Goal: Transaction & Acquisition: Purchase product/service

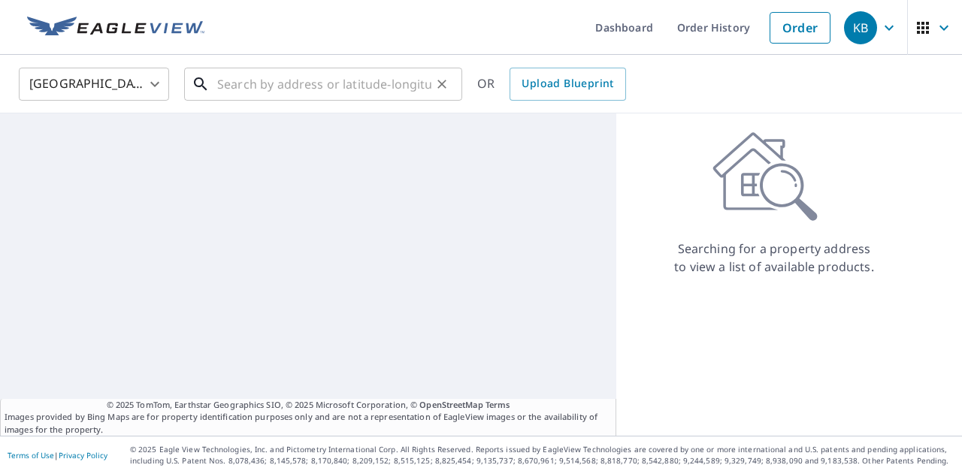
click at [300, 87] on input "text" at bounding box center [324, 84] width 214 height 42
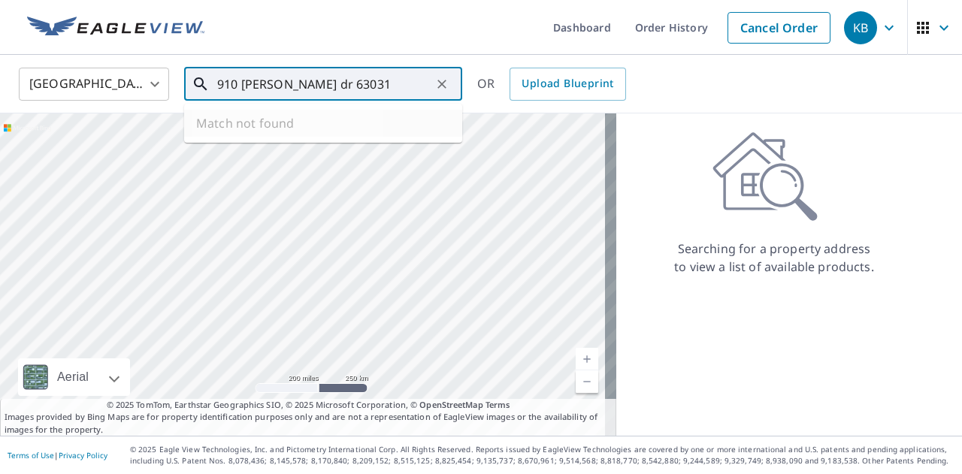
click at [289, 86] on input "910 [PERSON_NAME] dr 63031" at bounding box center [324, 84] width 214 height 42
click at [256, 85] on input "910 [PERSON_NAME] dr 63031" at bounding box center [324, 84] width 214 height 42
click at [290, 86] on input "[STREET_ADDRESS]" at bounding box center [324, 84] width 214 height 42
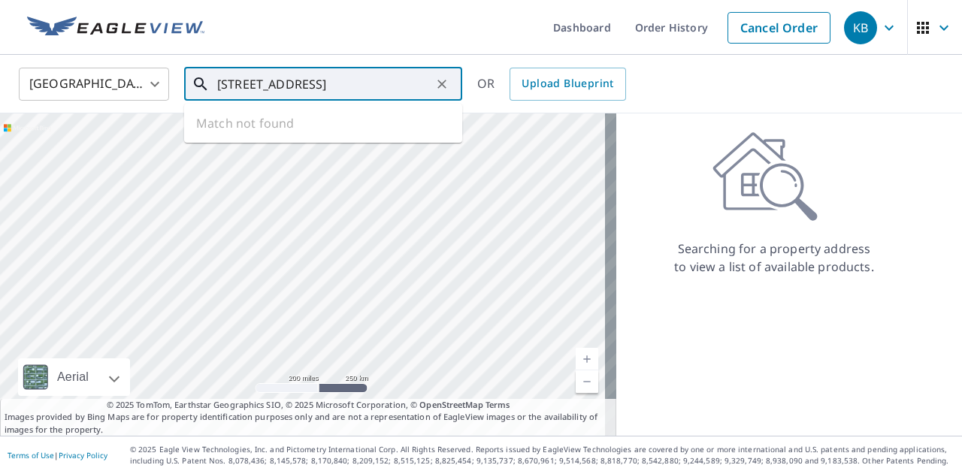
type input "[STREET_ADDRESS]"
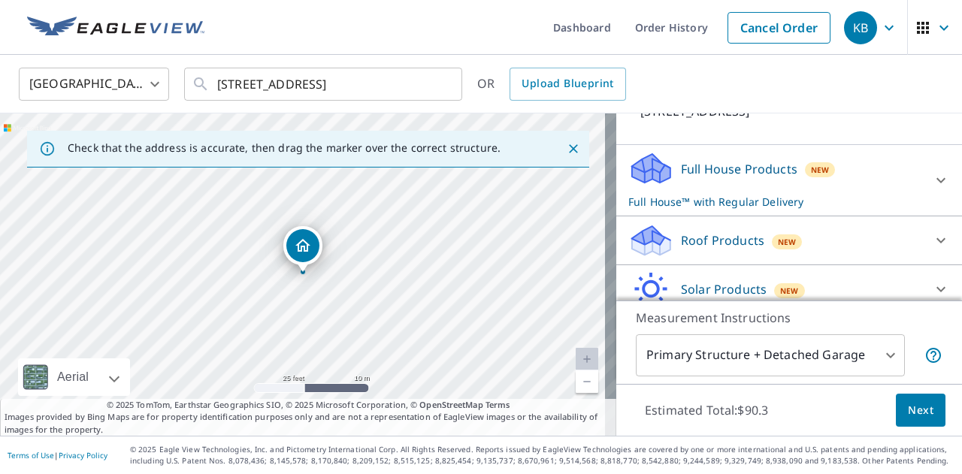
scroll to position [140, 0]
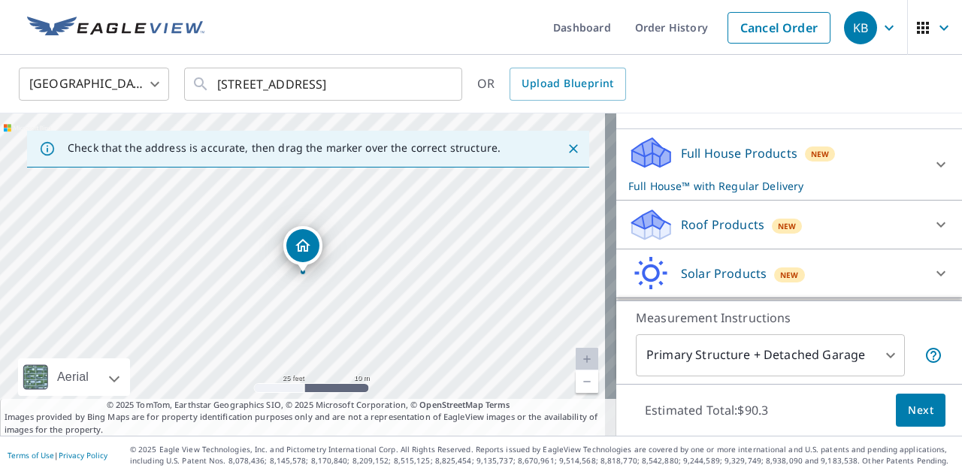
click at [697, 222] on p "Roof Products" at bounding box center [722, 225] width 83 height 18
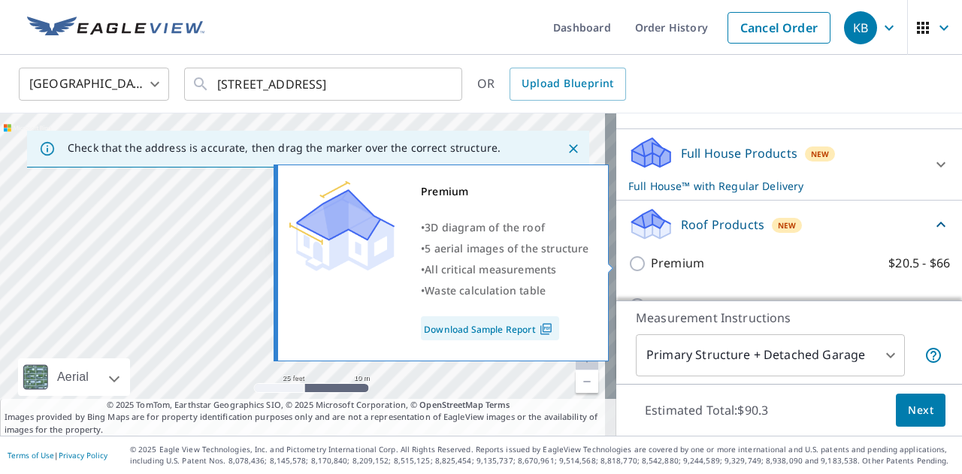
click at [696, 258] on label "Premium $20.5 - $66" at bounding box center [800, 263] width 299 height 19
click at [651, 258] on input "Premium $20.5 - $66" at bounding box center [639, 264] width 23 height 18
checkbox input "true"
checkbox input "false"
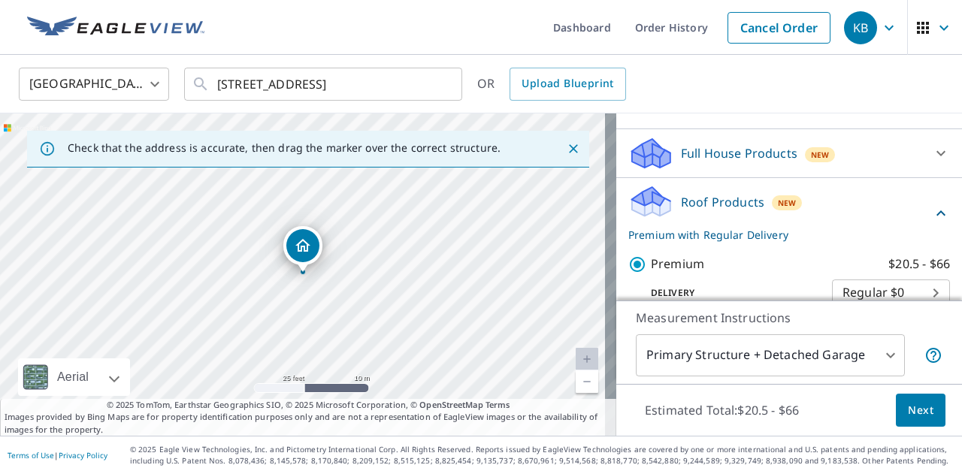
click at [908, 403] on span "Next" at bounding box center [921, 410] width 26 height 19
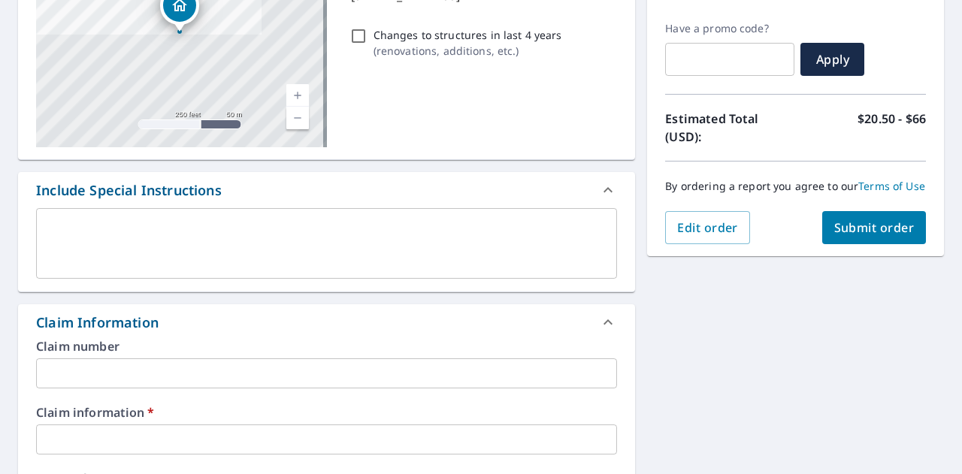
scroll to position [463, 0]
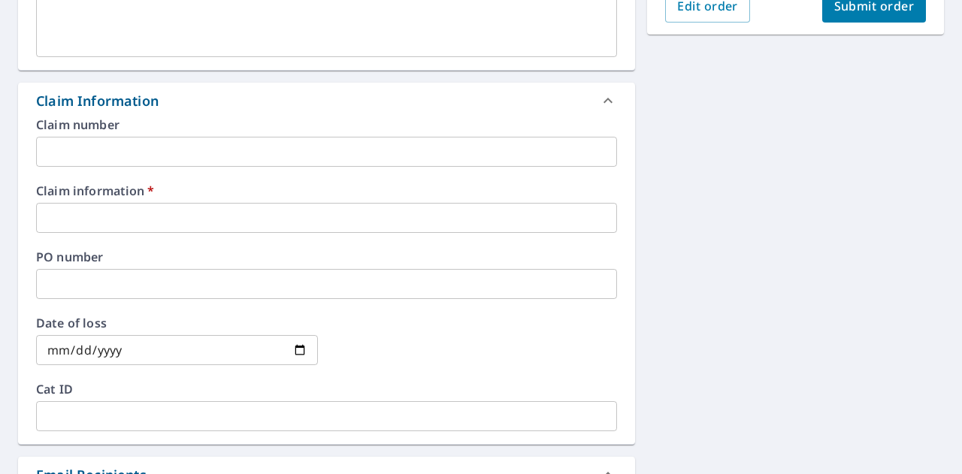
click at [119, 219] on input "text" at bounding box center [326, 218] width 581 height 30
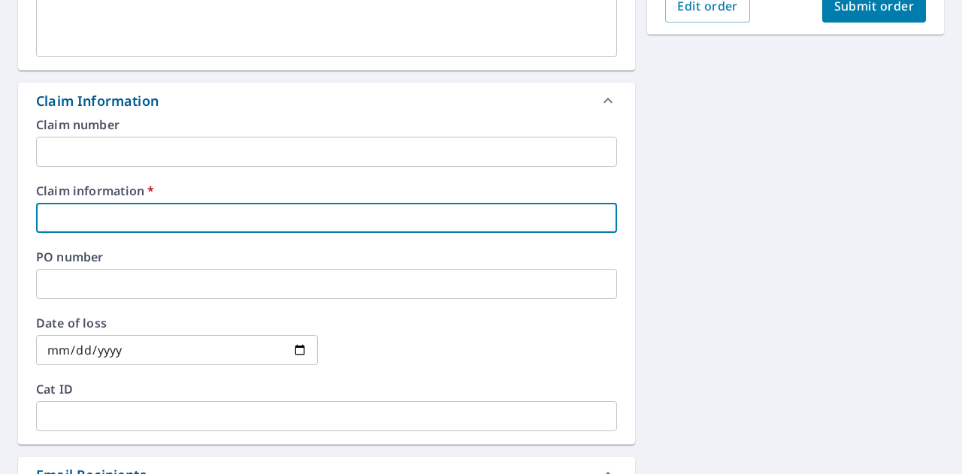
type input "5"
checkbox input "true"
type input "59"
checkbox input "true"
type input "591"
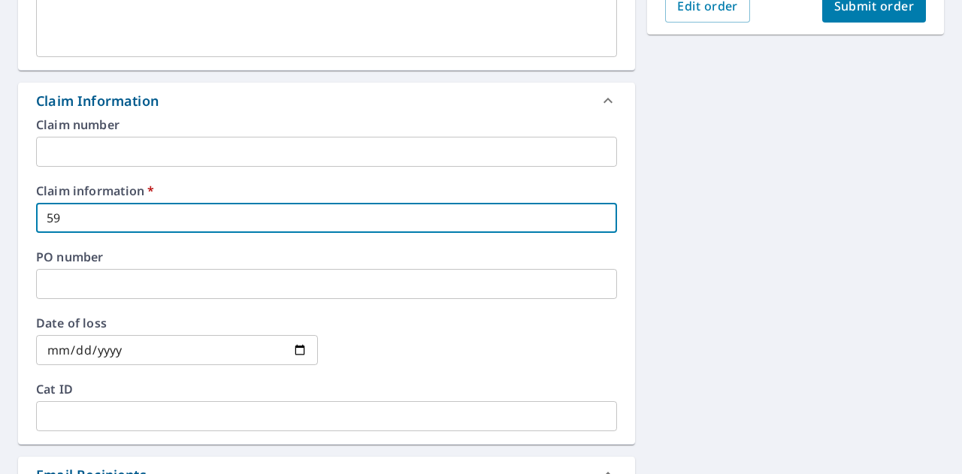
checkbox input "true"
type input "5911"
checkbox input "true"
type input "59118"
checkbox input "true"
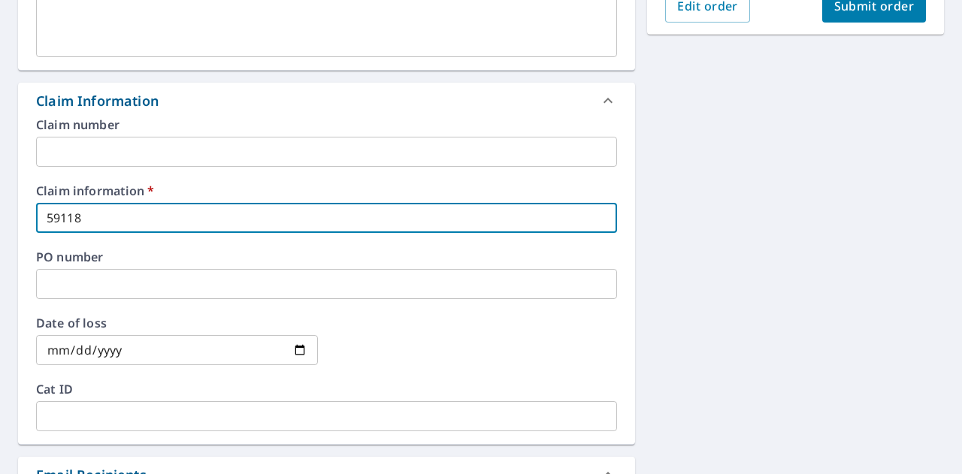
type input "591182"
checkbox input "true"
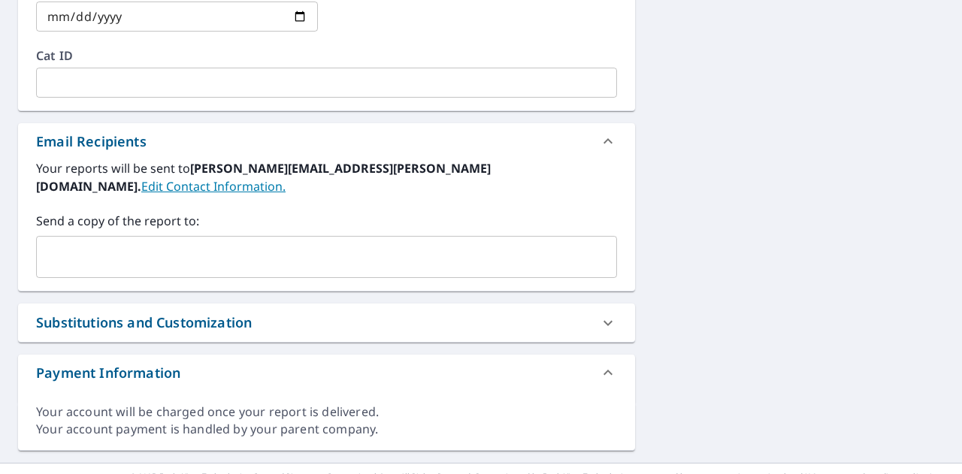
scroll to position [802, 0]
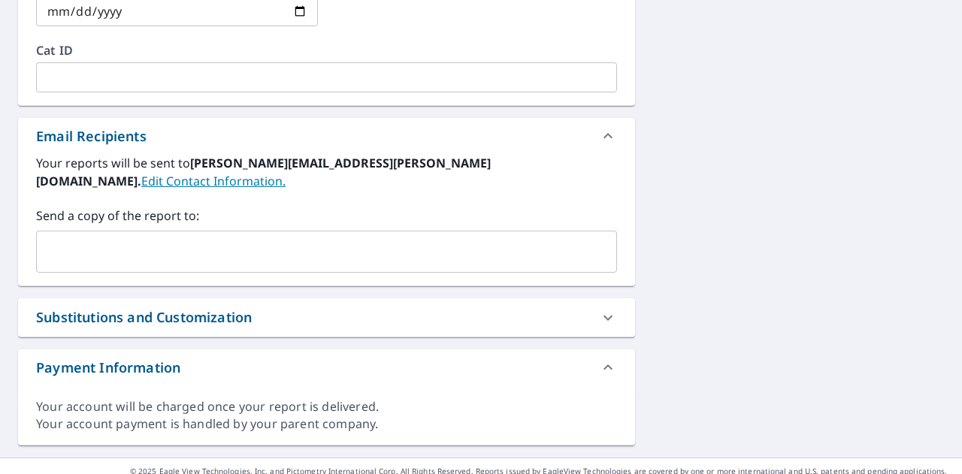
type input "591182"
click at [107, 237] on input "text" at bounding box center [315, 251] width 545 height 29
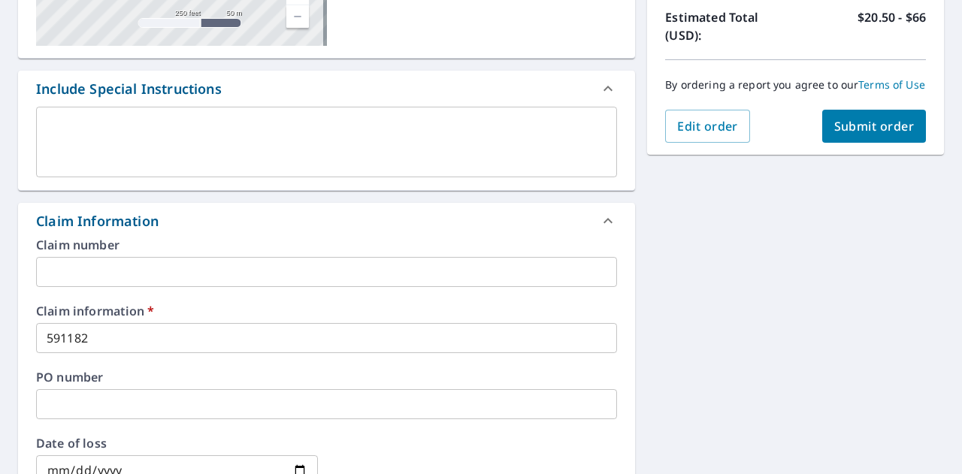
scroll to position [341, 0]
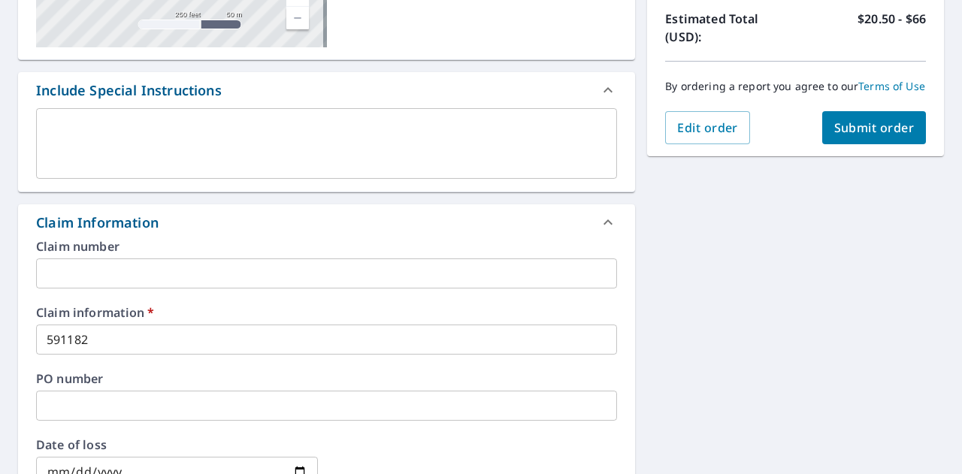
type input "[EMAIL_ADDRESS][PERSON_NAME][DOMAIN_NAME]"
click at [854, 136] on span "Submit order" at bounding box center [874, 127] width 80 height 17
checkbox input "true"
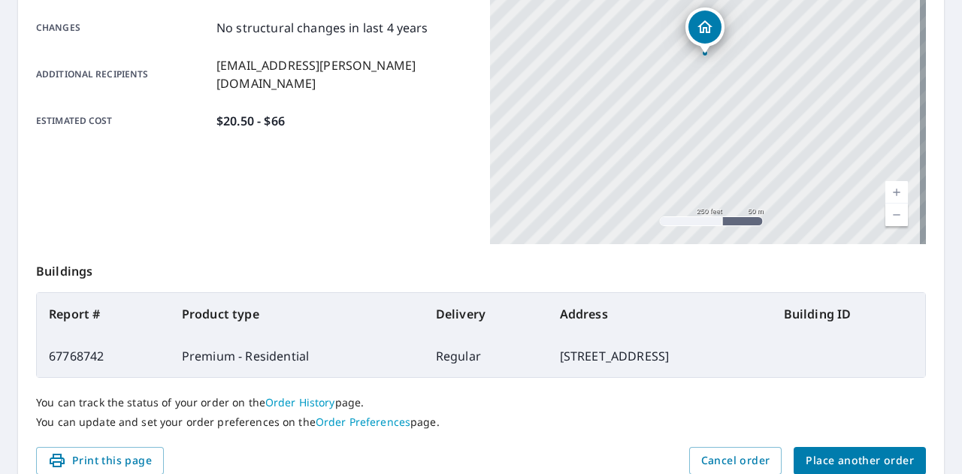
click at [833, 456] on span "Place another order" at bounding box center [860, 461] width 108 height 19
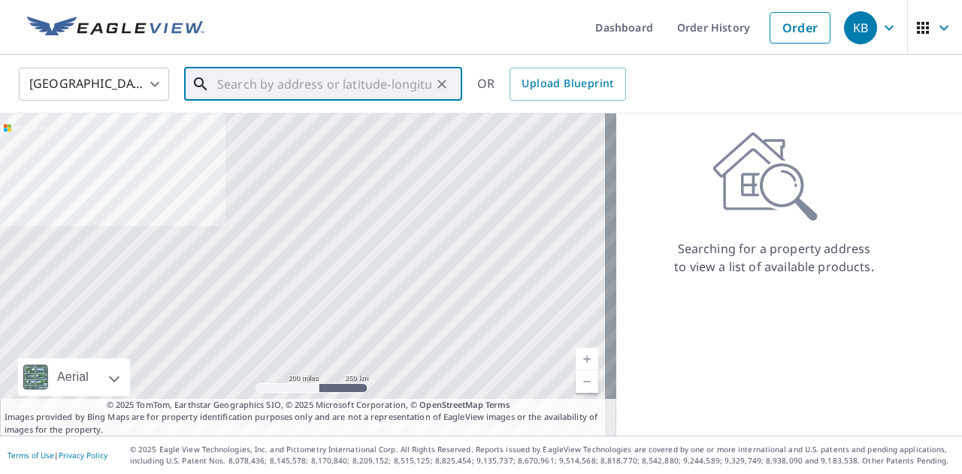
click at [265, 80] on input "text" at bounding box center [324, 84] width 214 height 42
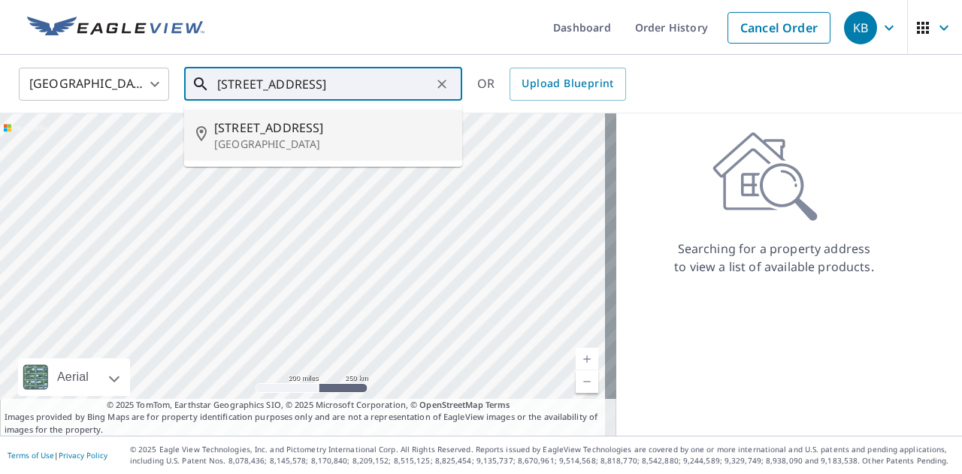
click at [272, 133] on span "[STREET_ADDRESS]" at bounding box center [332, 128] width 236 height 18
type input "[STREET_ADDRESS]"
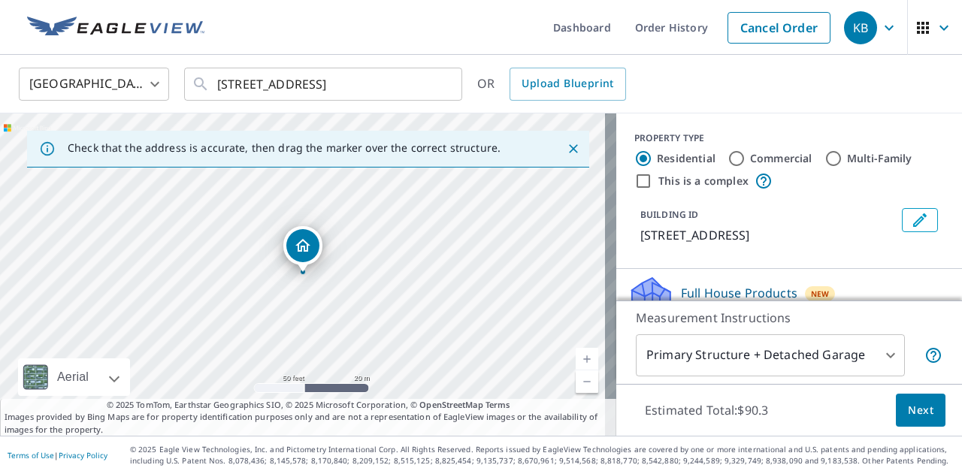
scroll to position [147, 0]
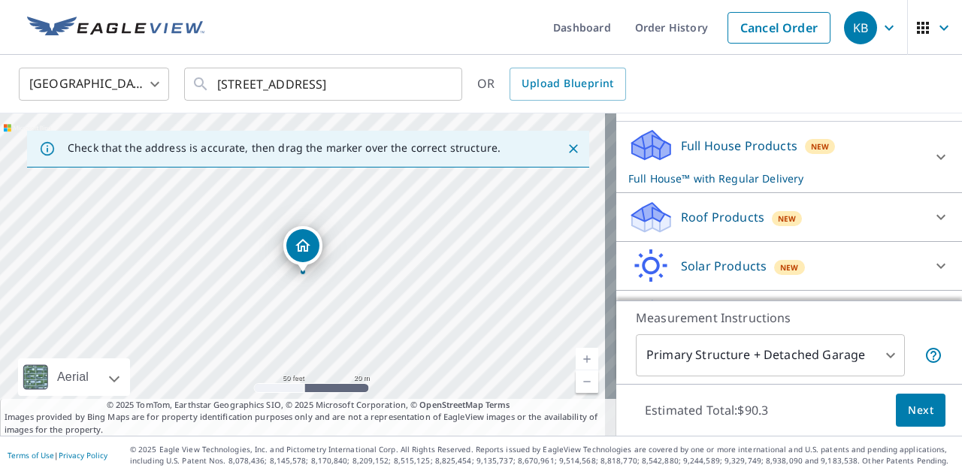
click at [705, 226] on p "Roof Products" at bounding box center [722, 217] width 83 height 18
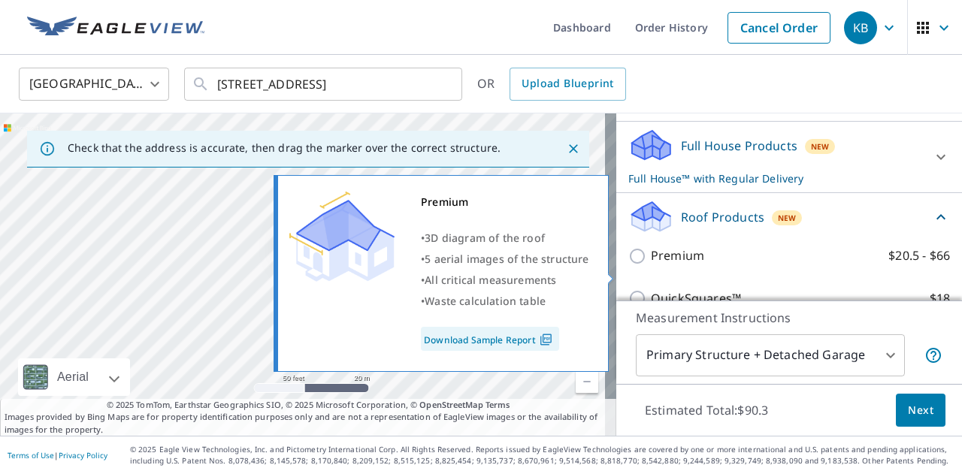
click at [679, 265] on p "Premium" at bounding box center [677, 255] width 53 height 19
click at [651, 265] on input "Premium $20.5 - $66" at bounding box center [639, 256] width 23 height 18
checkbox input "true"
checkbox input "false"
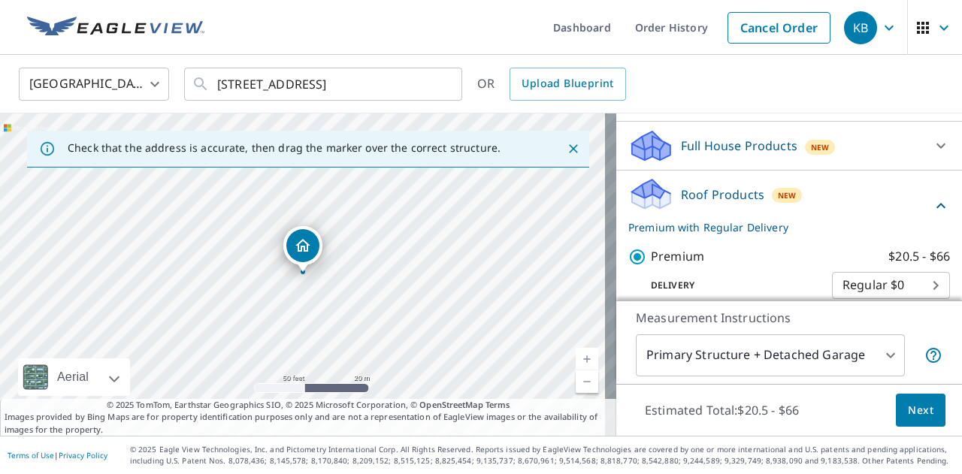
click at [911, 410] on span "Next" at bounding box center [921, 410] width 26 height 19
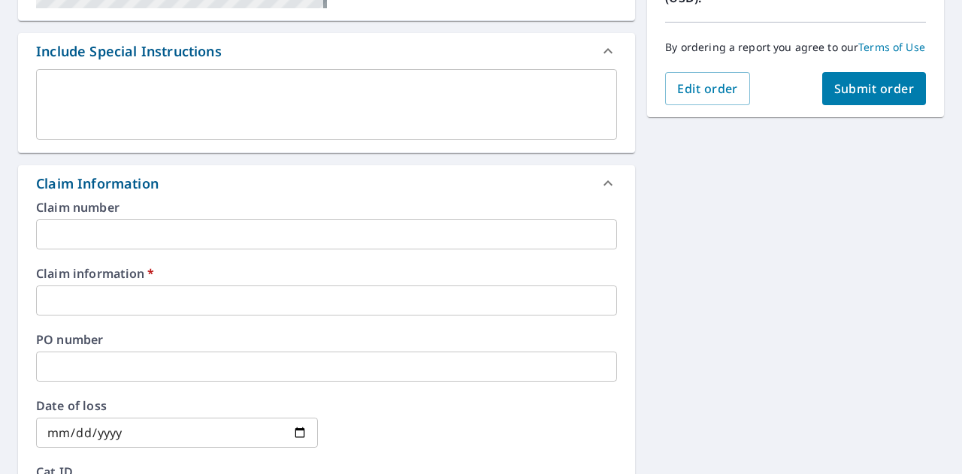
scroll to position [383, 0]
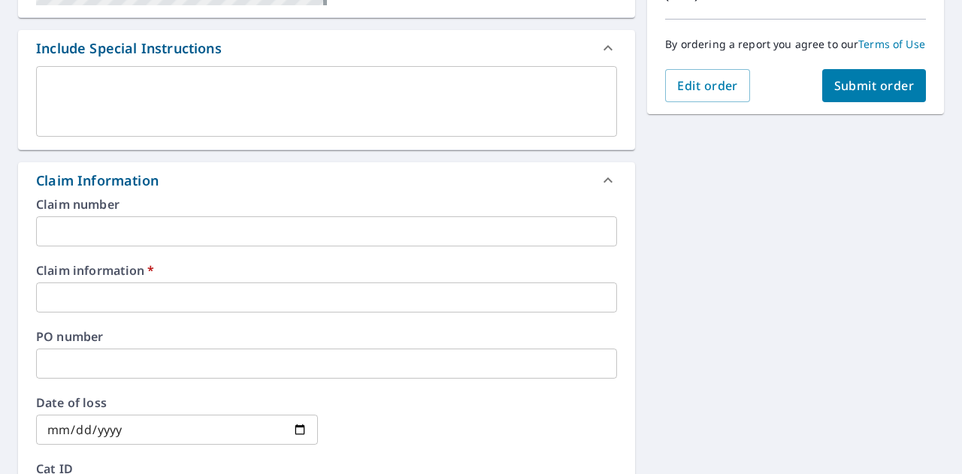
click at [195, 300] on input "text" at bounding box center [326, 298] width 581 height 30
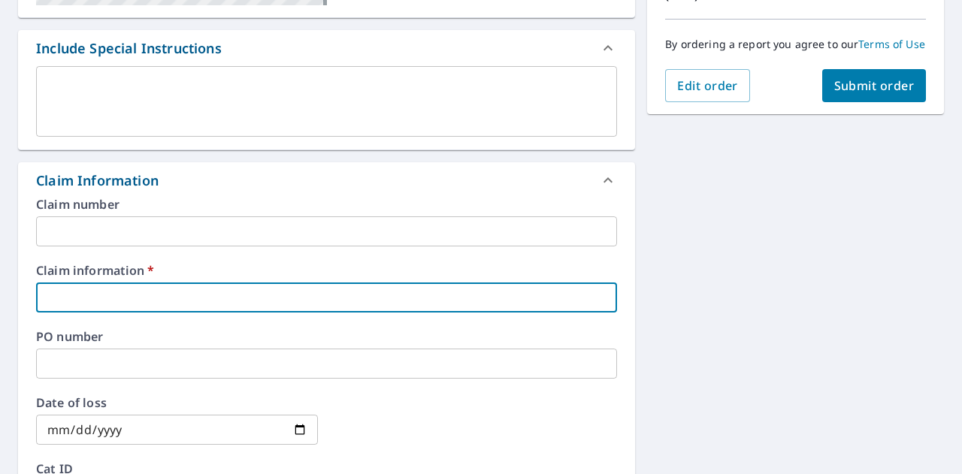
type input "5"
checkbox input "true"
type input "59"
checkbox input "true"
type input "591"
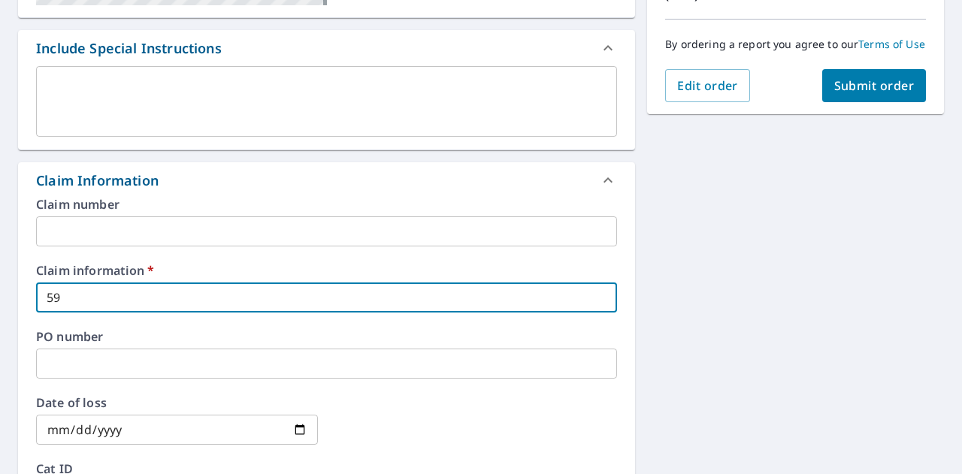
checkbox input "true"
type input "5911"
checkbox input "true"
type input "59116"
checkbox input "true"
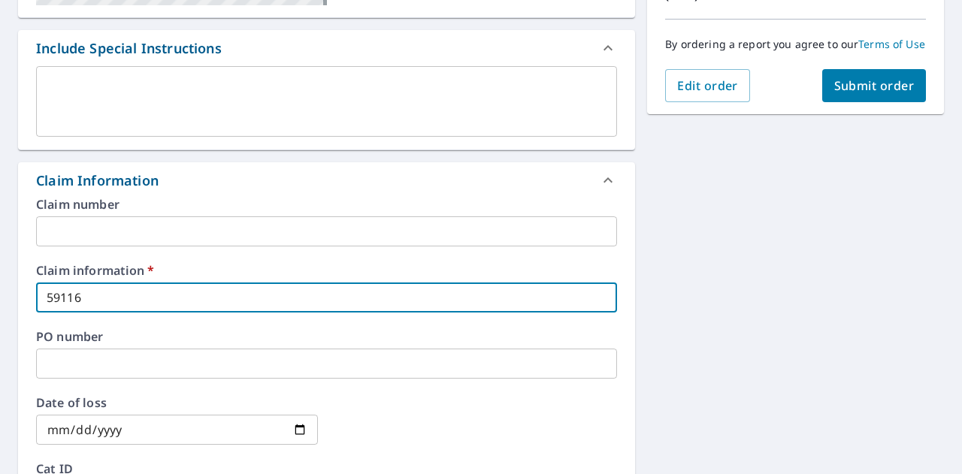
type input "5911"
checkbox input "true"
type input "59118"
checkbox input "true"
type input "591182"
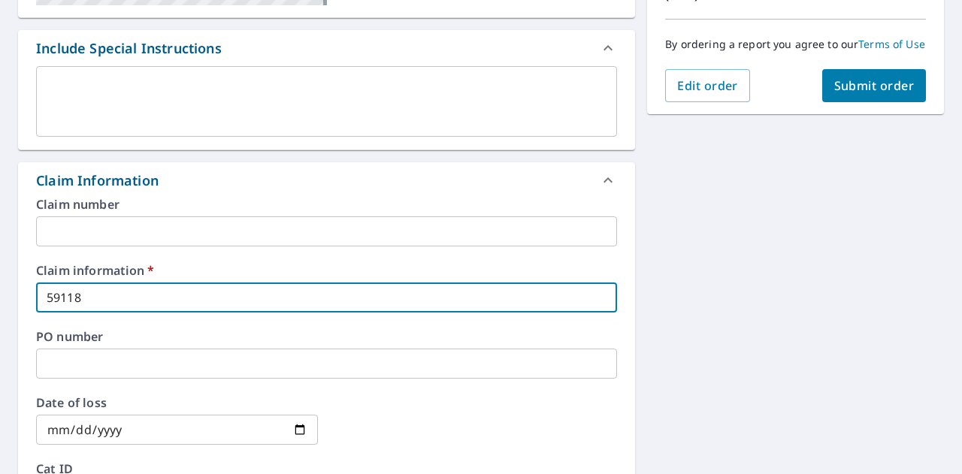
checkbox input "true"
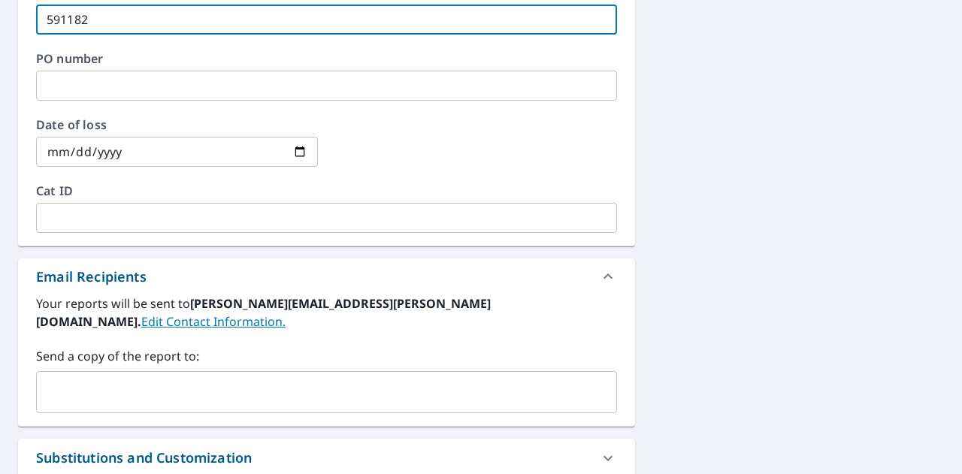
scroll to position [803, 0]
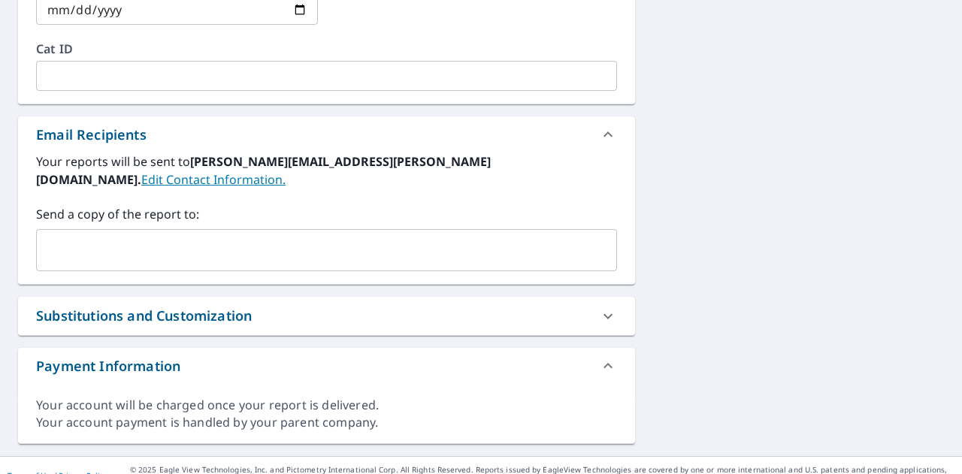
type input "591182"
click at [119, 236] on input "text" at bounding box center [315, 250] width 545 height 29
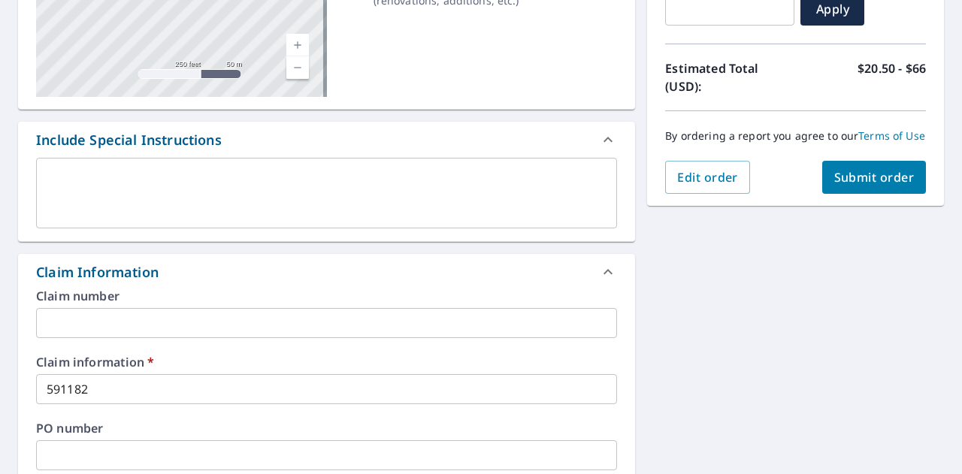
scroll to position [291, 0]
type input "[EMAIL_ADDRESS][PERSON_NAME][DOMAIN_NAME]"
click at [854, 186] on span "Submit order" at bounding box center [874, 178] width 80 height 17
checkbox input "true"
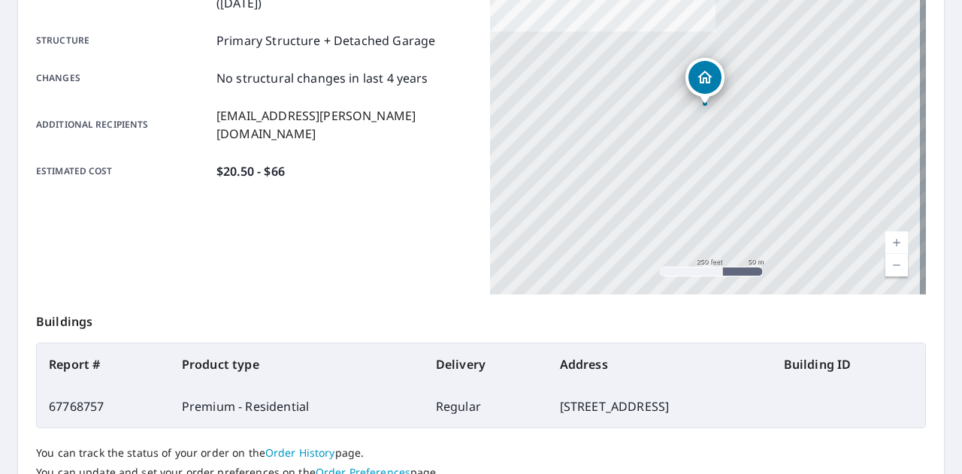
scroll to position [409, 0]
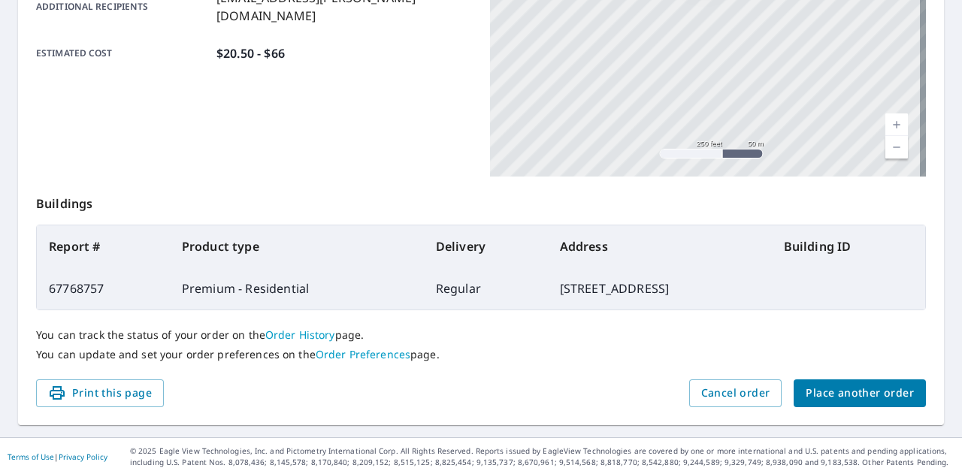
click at [806, 398] on span "Place another order" at bounding box center [860, 393] width 108 height 19
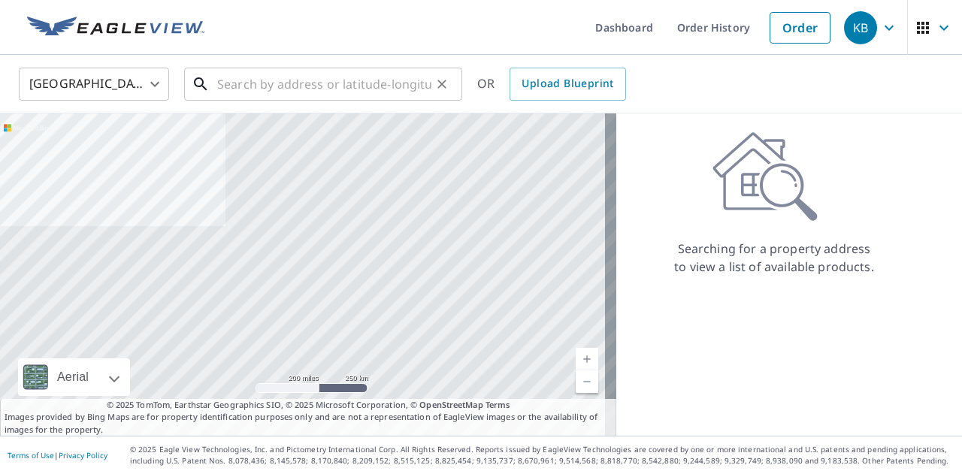
click at [261, 85] on input "text" at bounding box center [324, 84] width 214 height 42
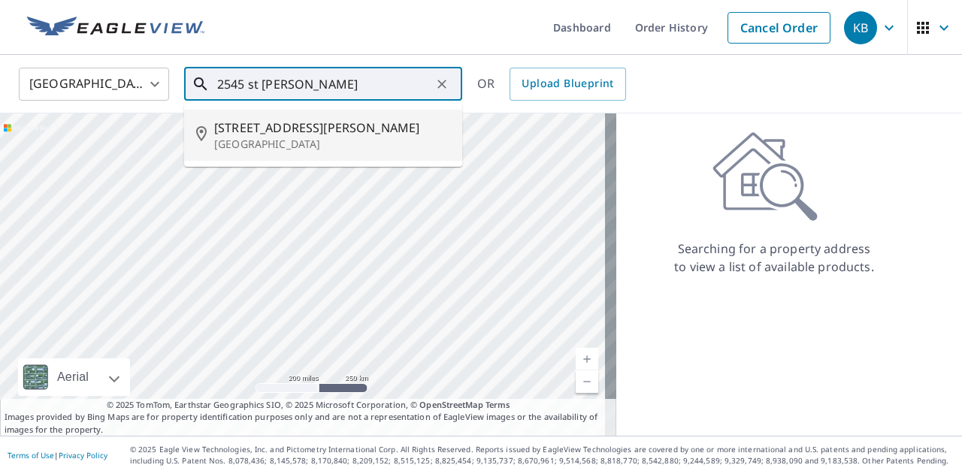
click at [301, 138] on p "[GEOGRAPHIC_DATA]" at bounding box center [332, 144] width 236 height 15
type input "[STREET_ADDRESS][PERSON_NAME]"
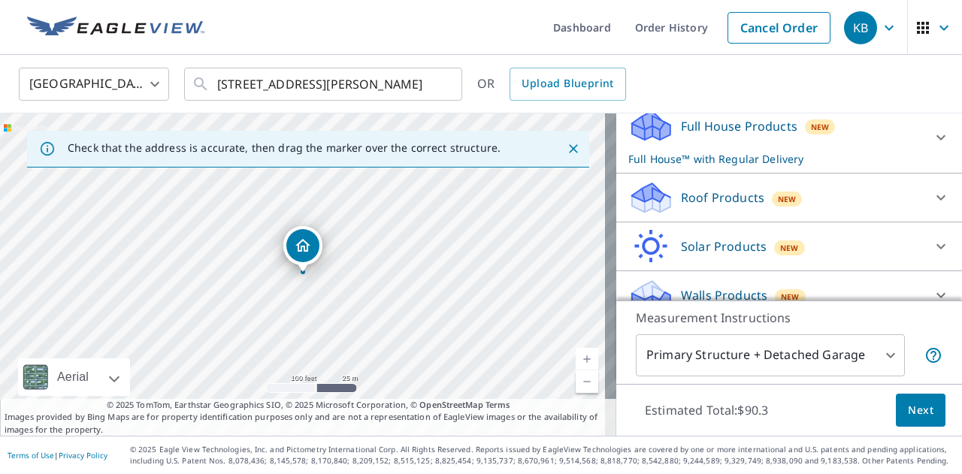
scroll to position [168, 0]
click at [706, 206] on p "Roof Products" at bounding box center [722, 197] width 83 height 18
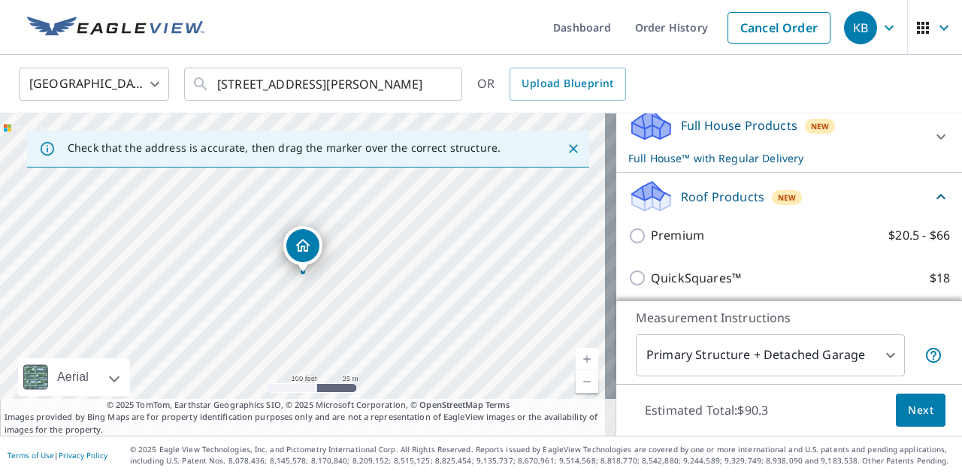
click at [679, 245] on p "Premium" at bounding box center [677, 235] width 53 height 19
click at [651, 245] on input "Premium $20.5 - $66" at bounding box center [639, 236] width 23 height 18
checkbox input "true"
checkbox input "false"
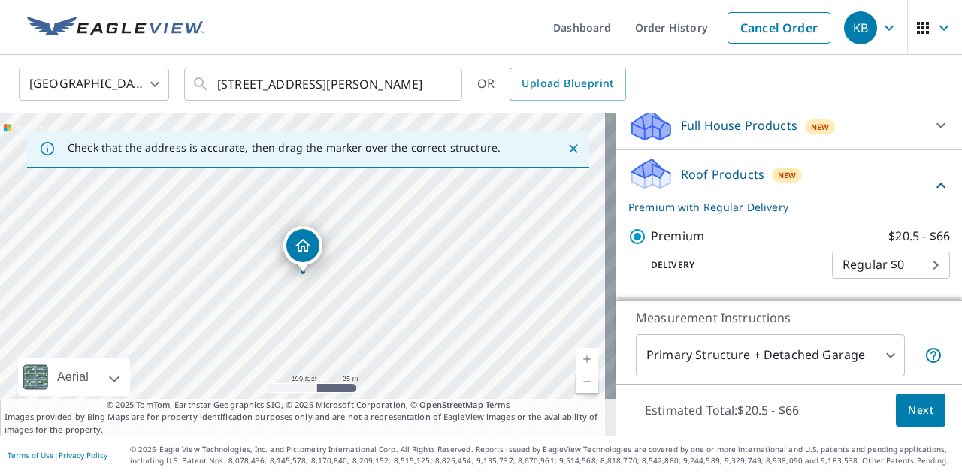
click at [908, 408] on span "Next" at bounding box center [921, 410] width 26 height 19
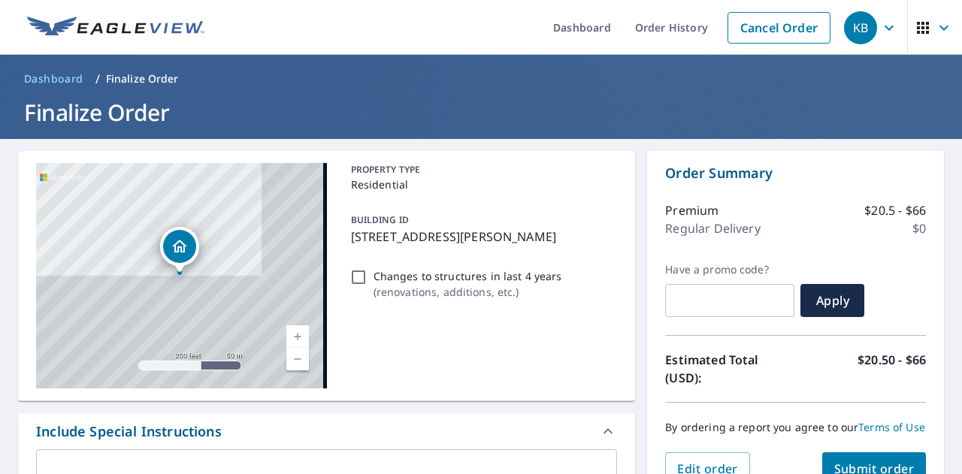
scroll to position [409, 0]
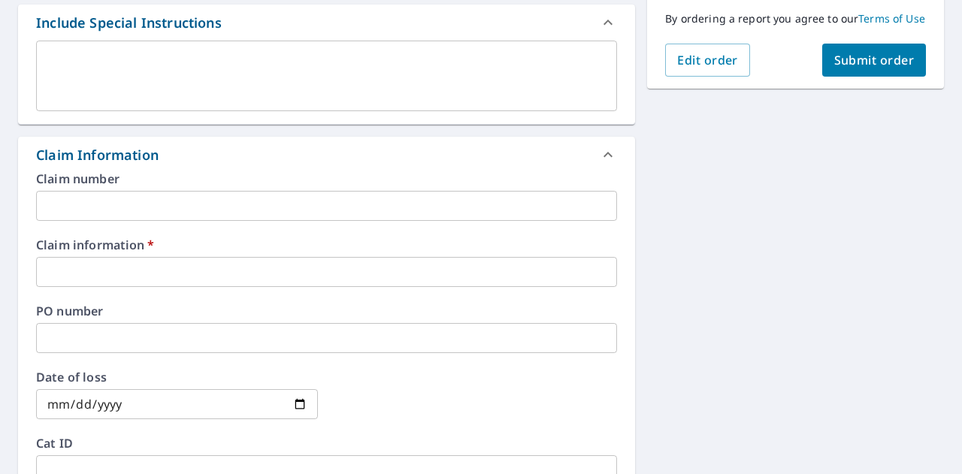
click at [160, 268] on input "text" at bounding box center [326, 272] width 581 height 30
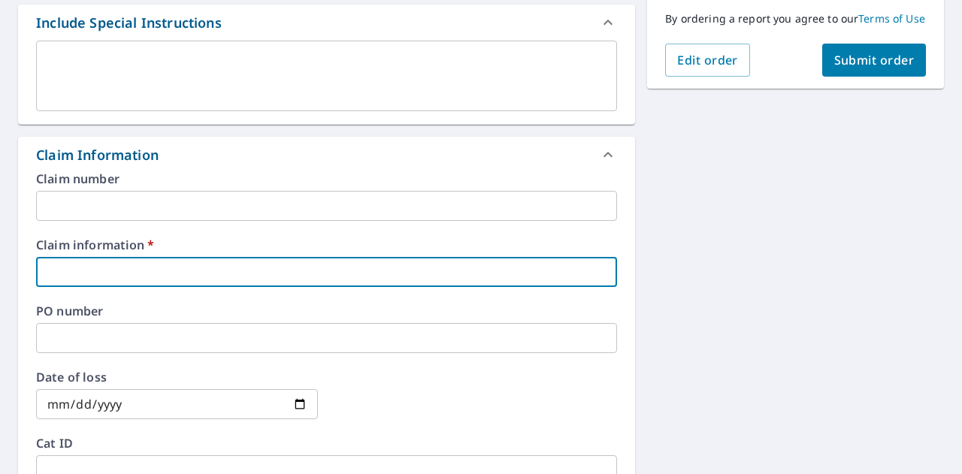
type input "5"
checkbox input "true"
type input "59"
checkbox input "true"
type input "591"
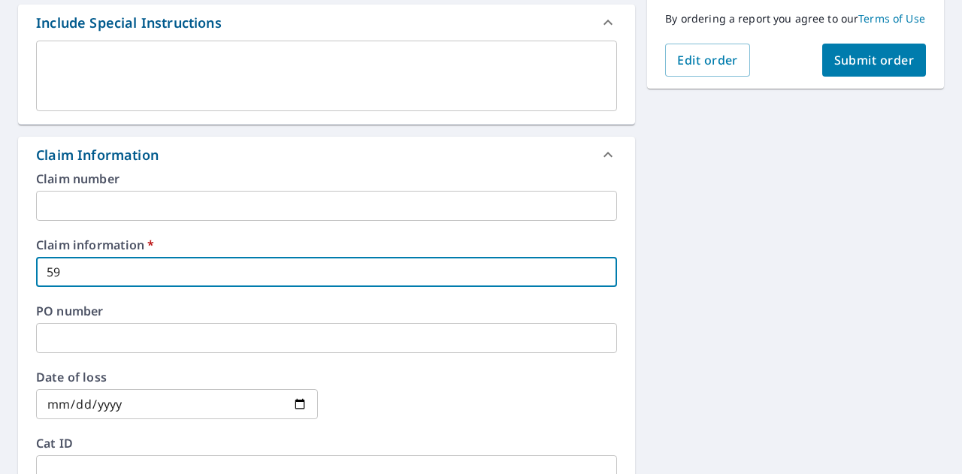
checkbox input "true"
type input "5911"
checkbox input "true"
type input "59118"
checkbox input "true"
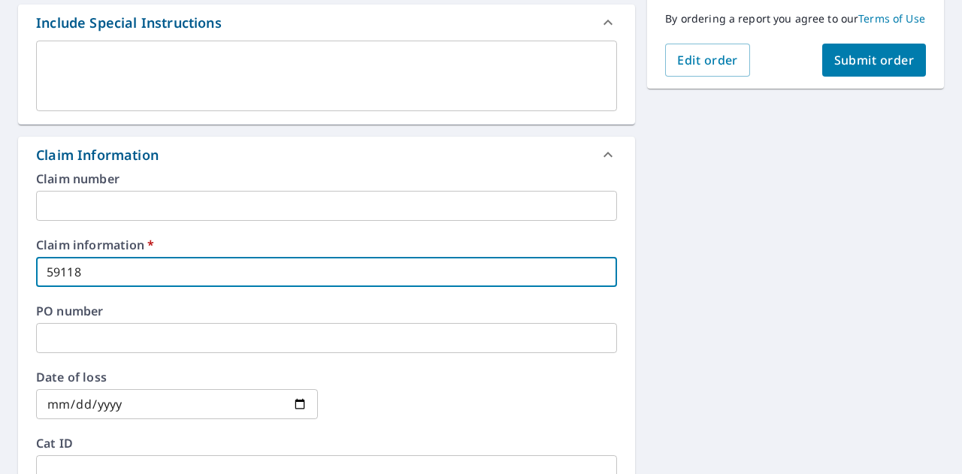
type input "591182"
checkbox input "true"
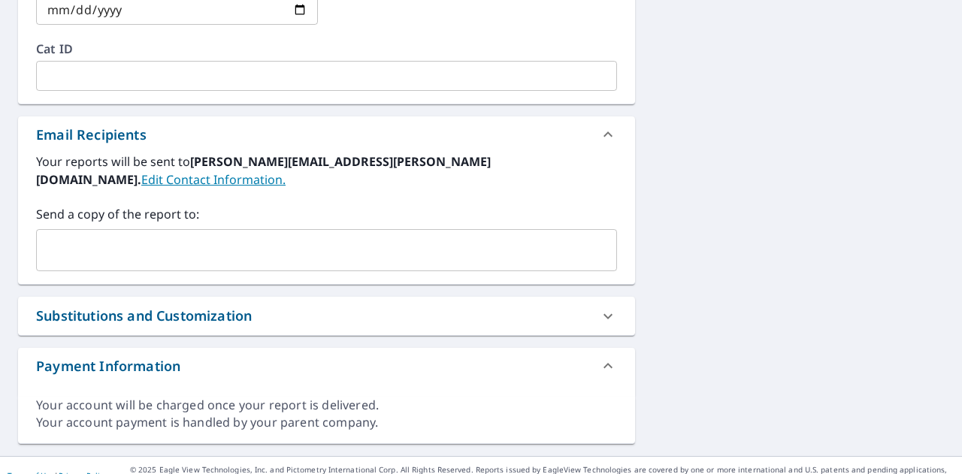
type input "591182"
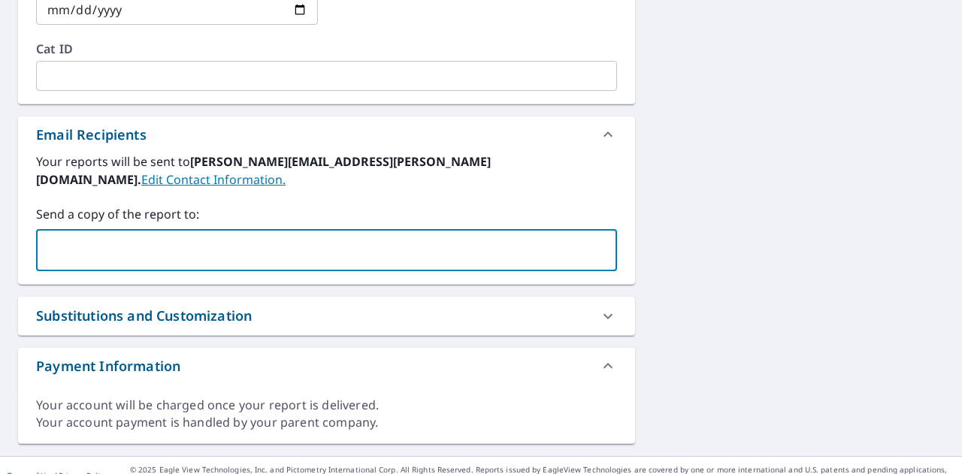
click at [111, 236] on input "text" at bounding box center [315, 250] width 545 height 29
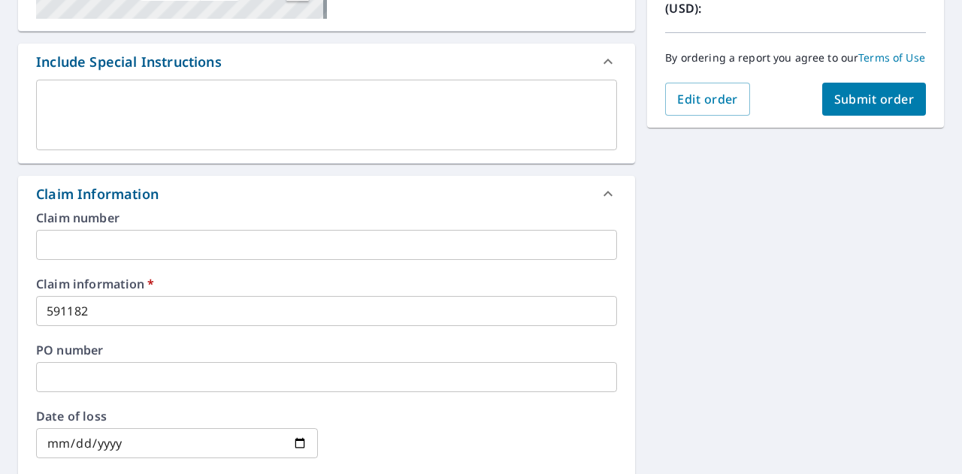
scroll to position [369, 0]
type input "[EMAIL_ADDRESS][PERSON_NAME][DOMAIN_NAME]"
click at [871, 108] on span "Submit order" at bounding box center [874, 100] width 80 height 17
checkbox input "true"
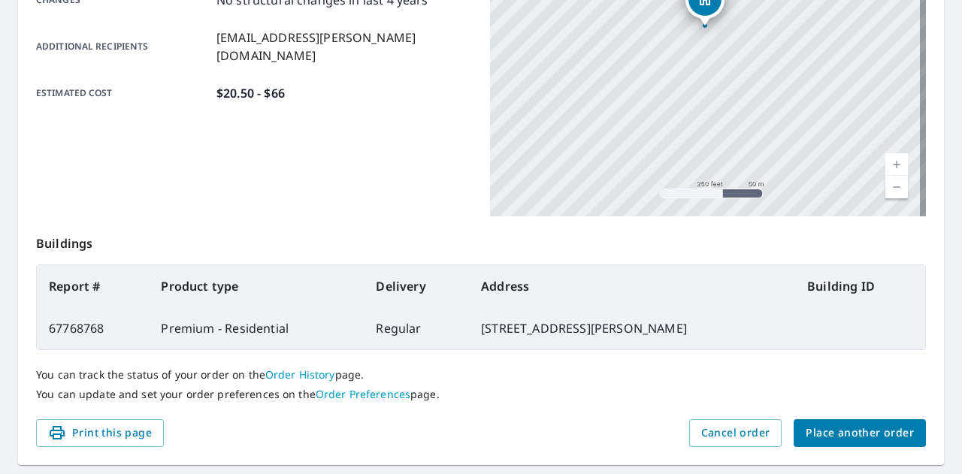
scroll to position [409, 0]
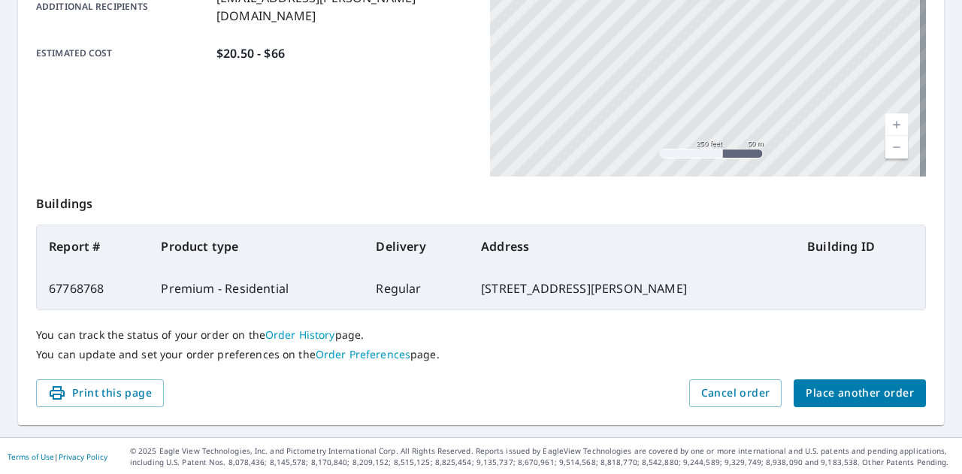
click at [844, 386] on span "Place another order" at bounding box center [860, 393] width 108 height 19
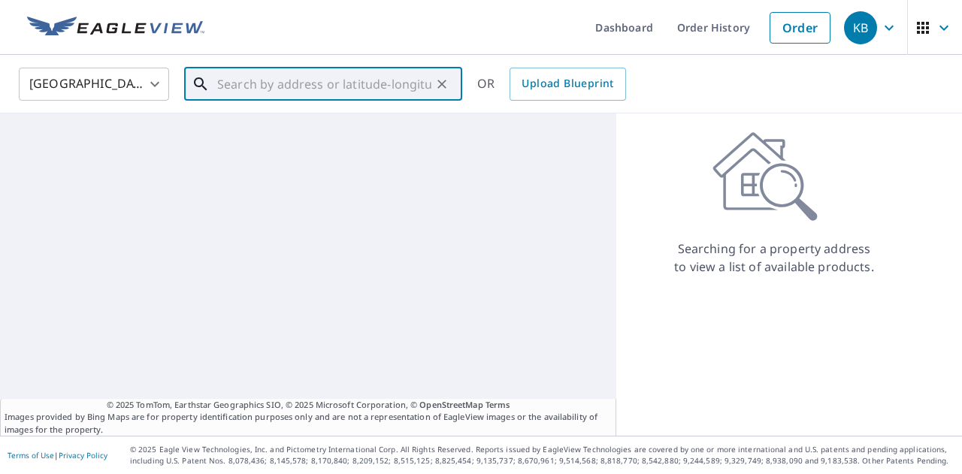
click at [275, 80] on input "text" at bounding box center [324, 84] width 214 height 42
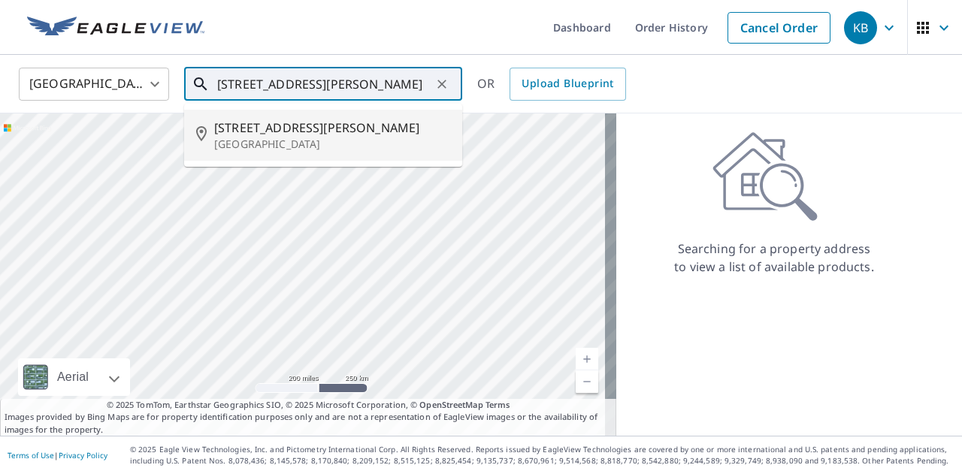
click at [284, 148] on p "[GEOGRAPHIC_DATA]" at bounding box center [332, 144] width 236 height 15
type input "[STREET_ADDRESS][PERSON_NAME]"
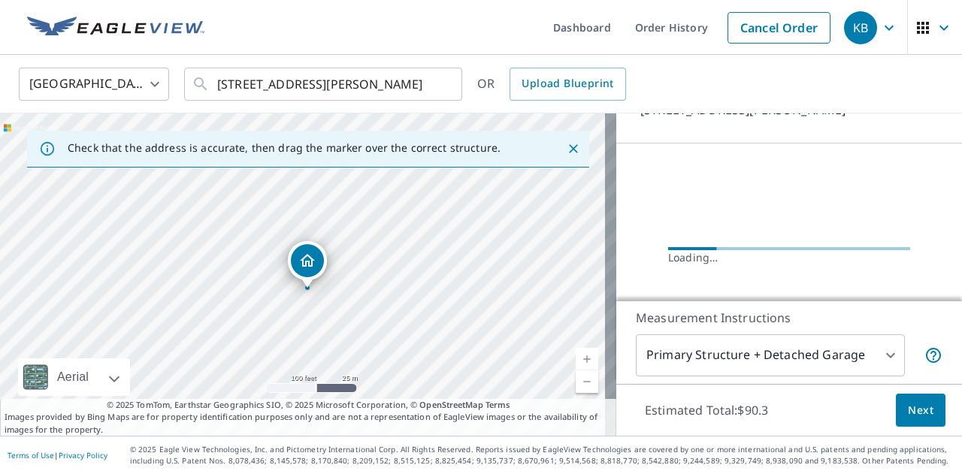
scroll to position [126, 0]
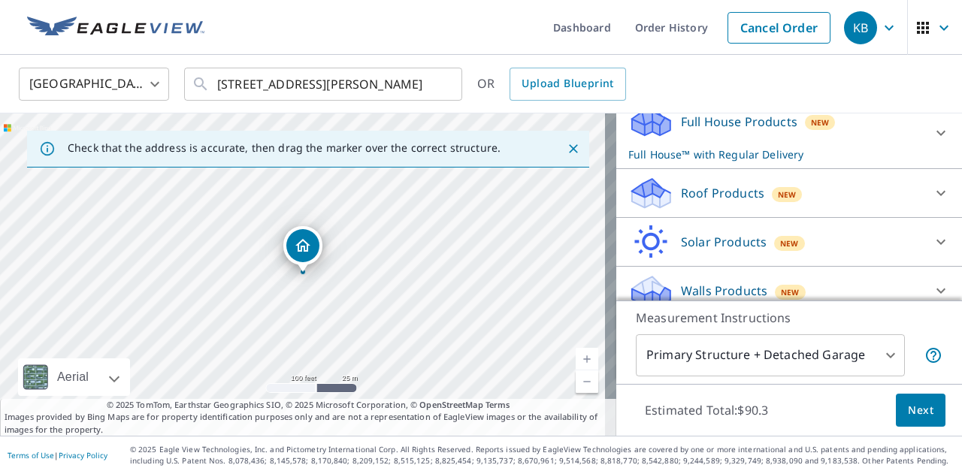
click at [688, 192] on p "Roof Products" at bounding box center [722, 193] width 83 height 18
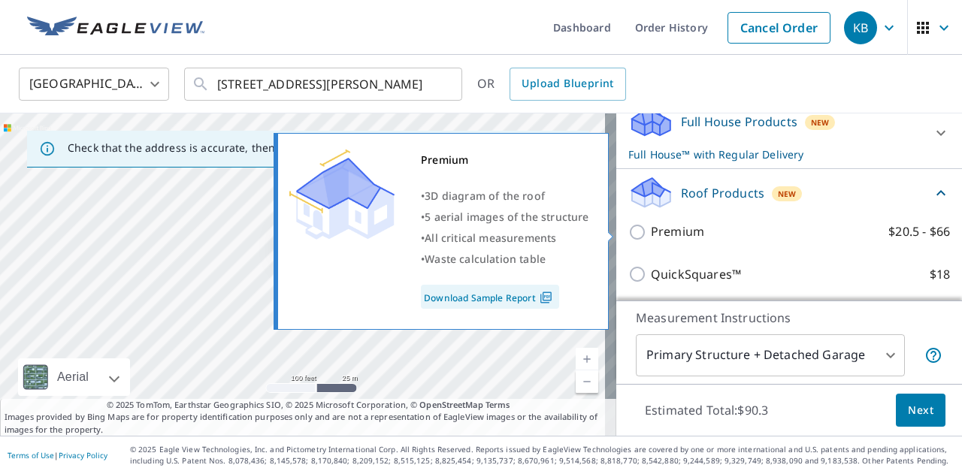
click at [678, 232] on p "Premium" at bounding box center [677, 231] width 53 height 19
click at [651, 232] on input "Premium $20.5 - $66" at bounding box center [639, 232] width 23 height 18
checkbox input "true"
checkbox input "false"
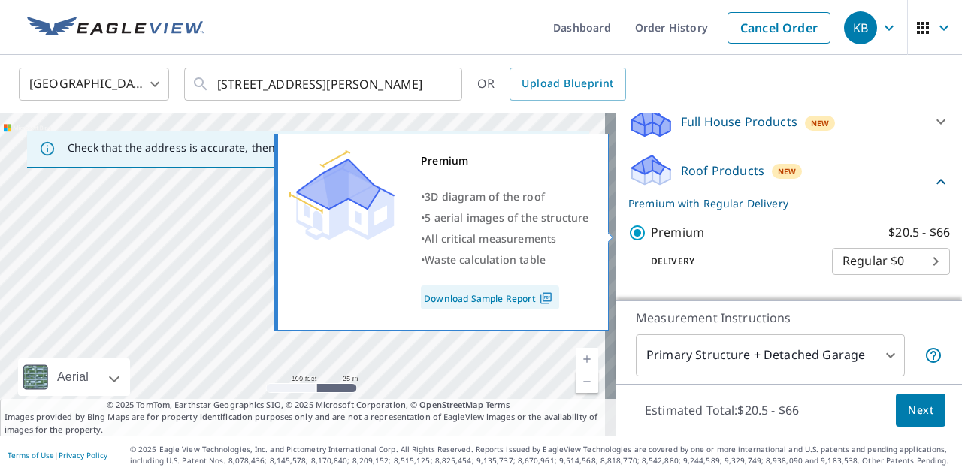
scroll to position [171, 0]
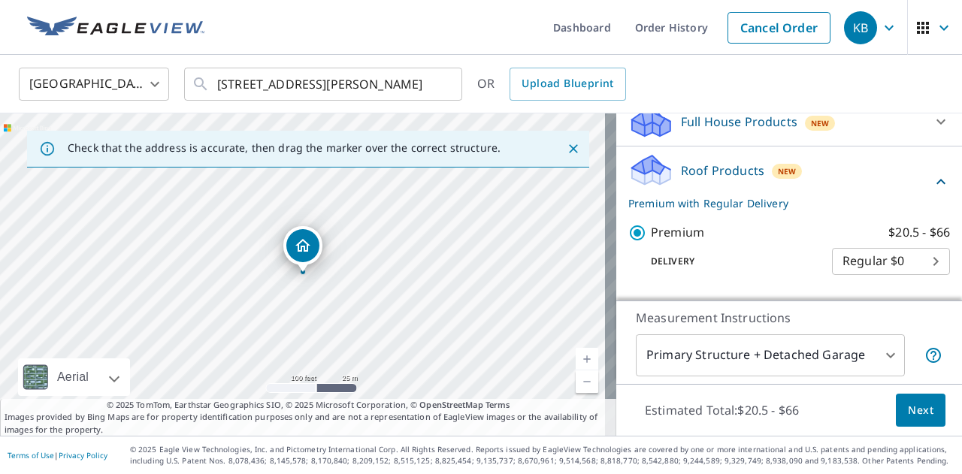
click at [909, 413] on span "Next" at bounding box center [921, 410] width 26 height 19
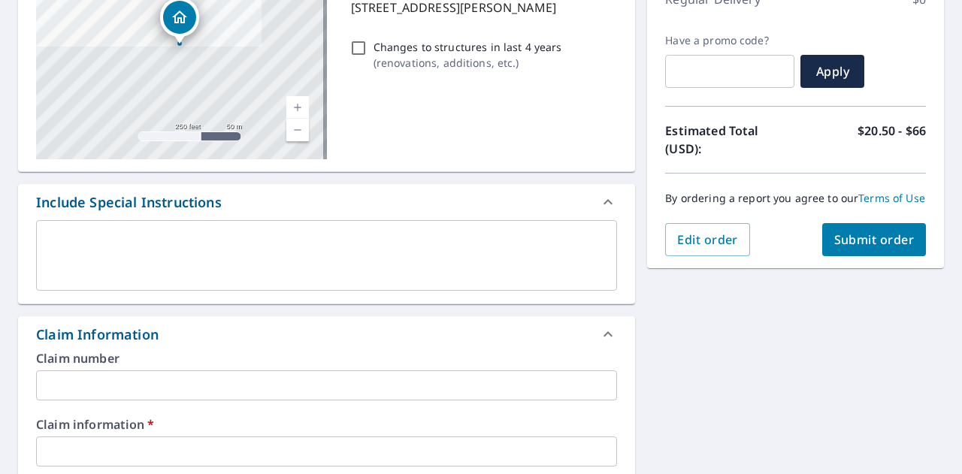
scroll to position [380, 0]
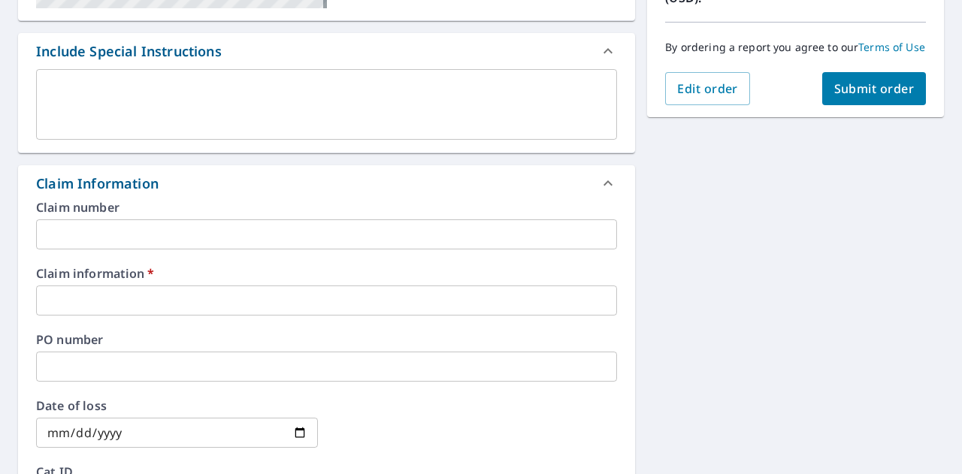
click at [174, 283] on div "Claim information   * ​" at bounding box center [326, 292] width 581 height 48
click at [136, 294] on input "text" at bounding box center [326, 301] width 581 height 30
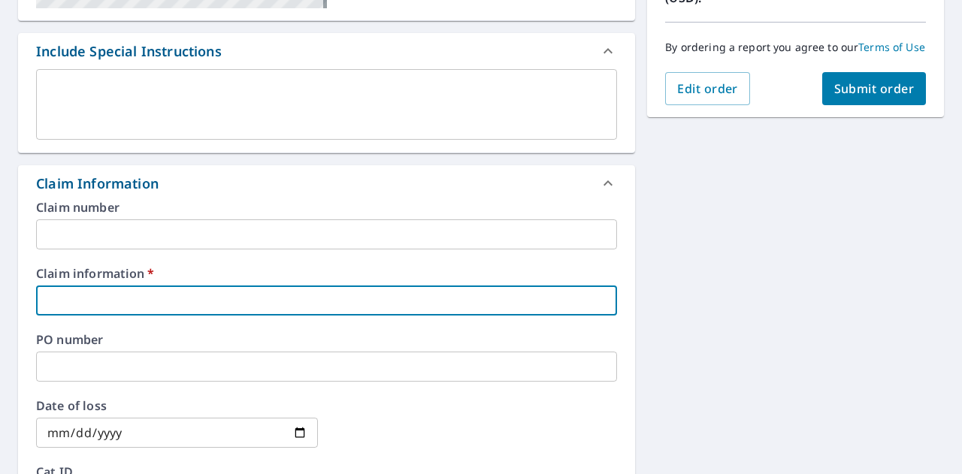
type input "5"
checkbox input "true"
type input "59"
checkbox input "true"
type input "591"
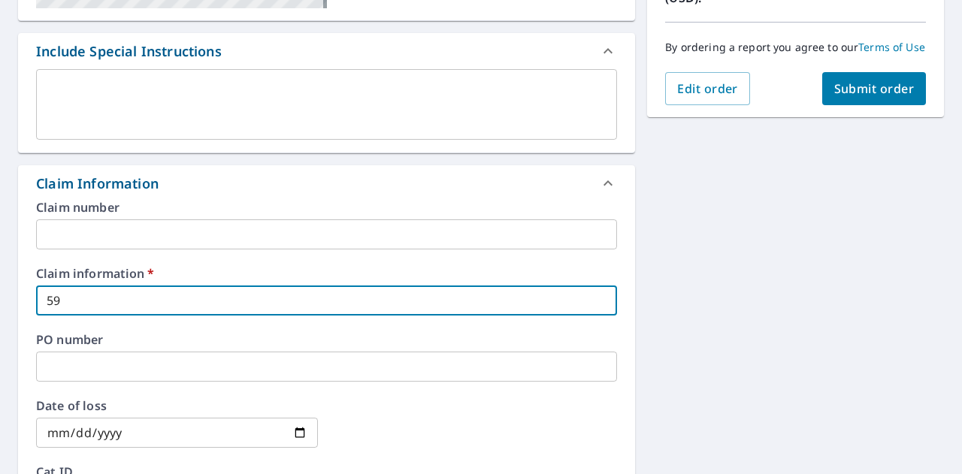
checkbox input "true"
type input "5911"
checkbox input "true"
type input "59118"
checkbox input "true"
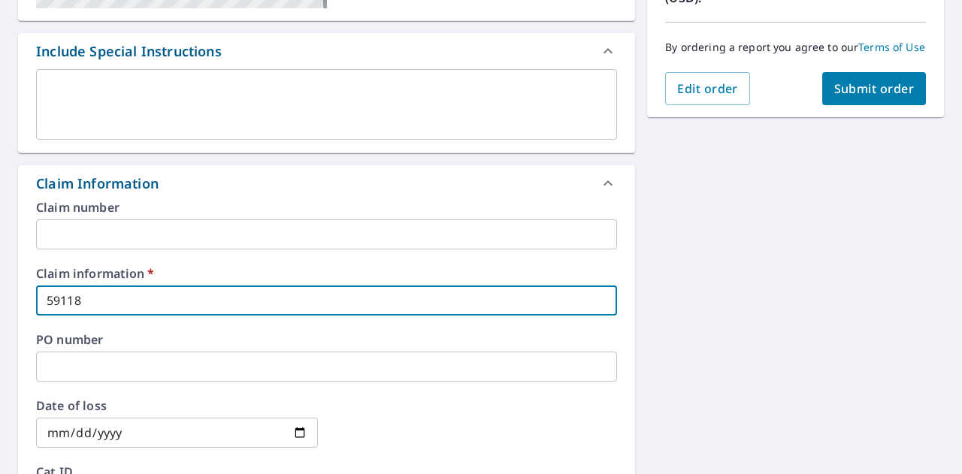
type input "591182"
checkbox input "true"
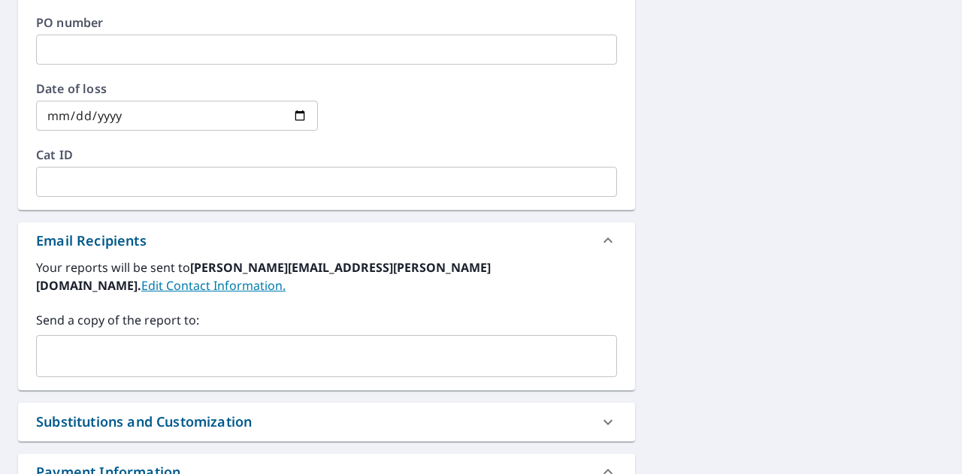
scroll to position [803, 0]
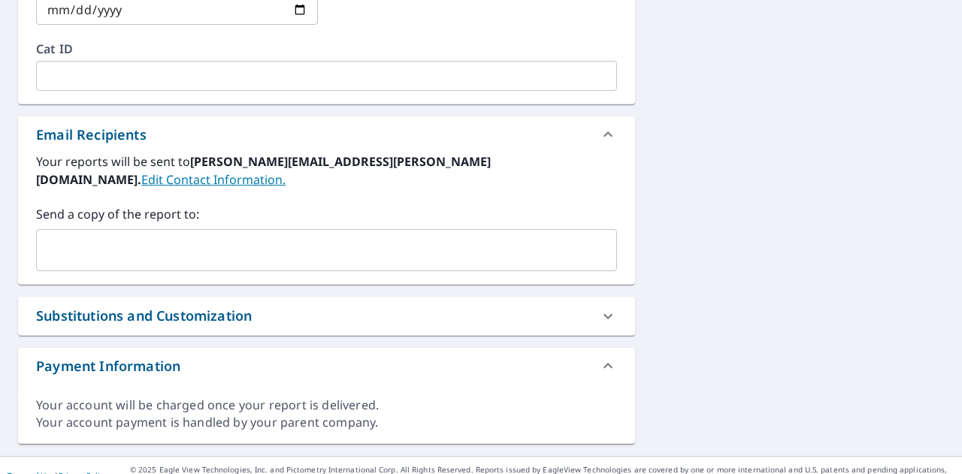
type input "591182"
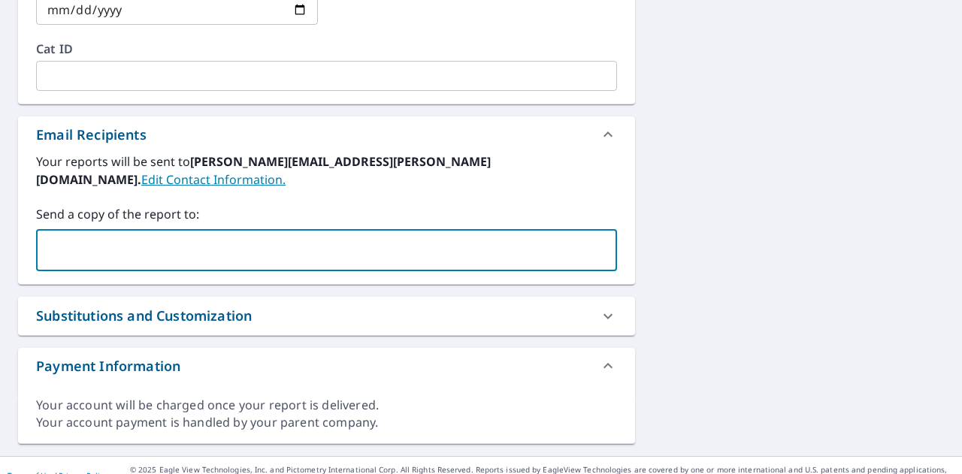
click at [86, 236] on input "text" at bounding box center [315, 250] width 545 height 29
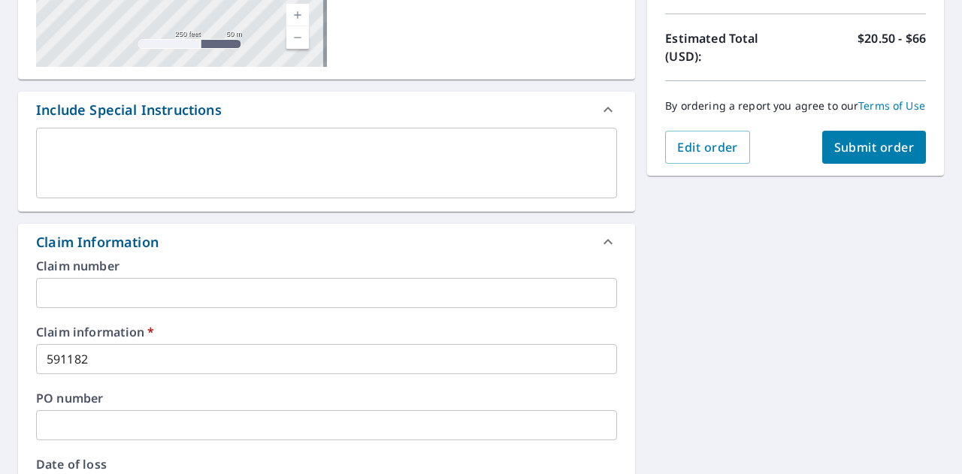
scroll to position [315, 0]
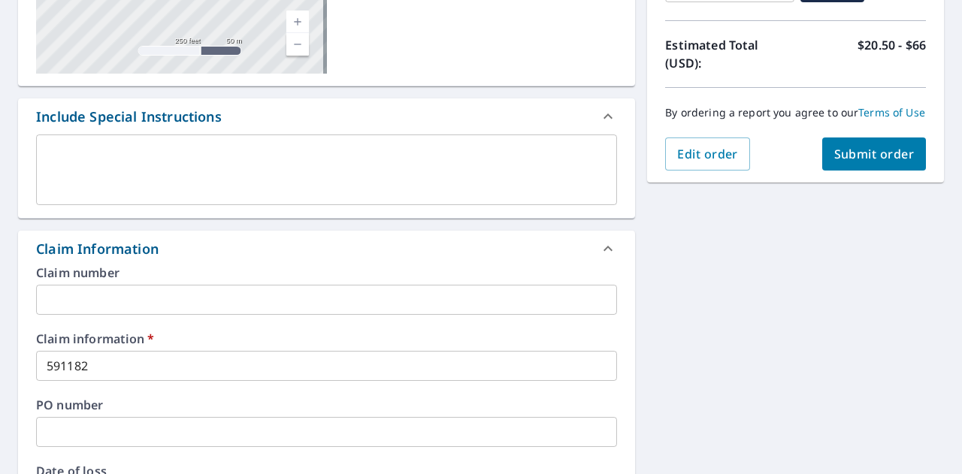
type input "[EMAIL_ADDRESS][PERSON_NAME][DOMAIN_NAME]"
click at [851, 150] on button "Submit order" at bounding box center [874, 154] width 104 height 33
checkbox input "true"
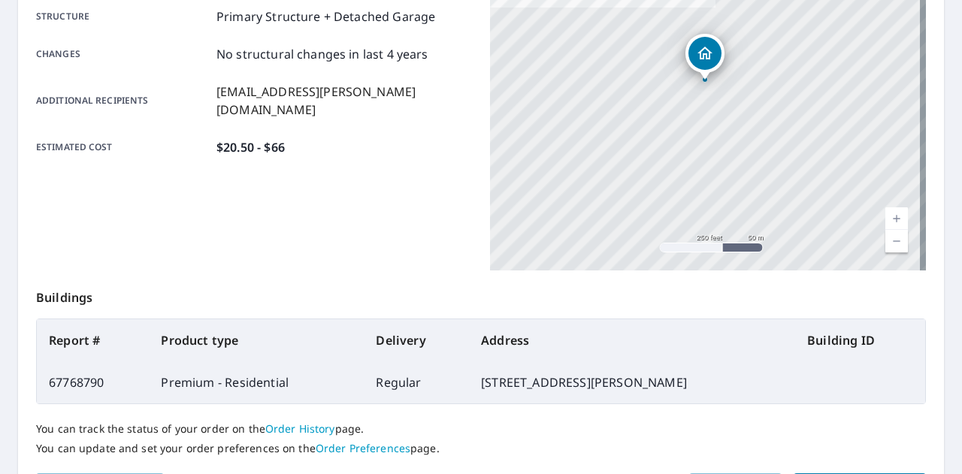
scroll to position [409, 0]
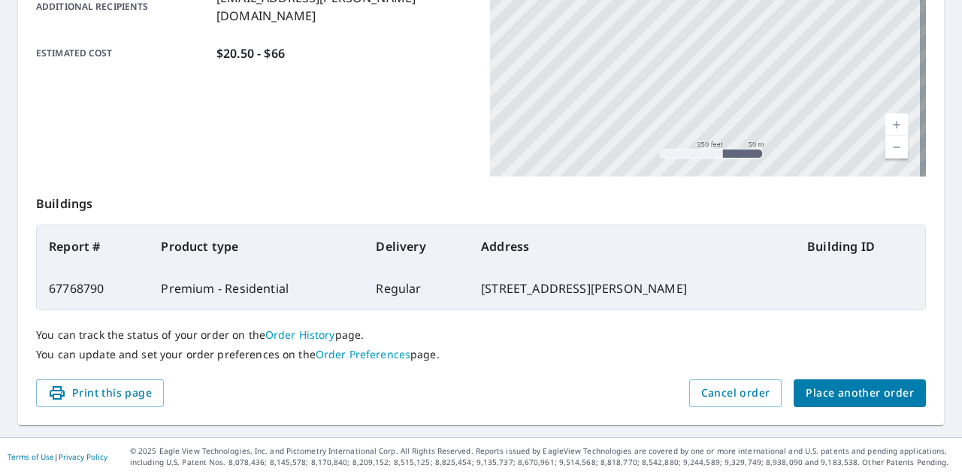
click at [854, 405] on button "Place another order" at bounding box center [860, 393] width 132 height 28
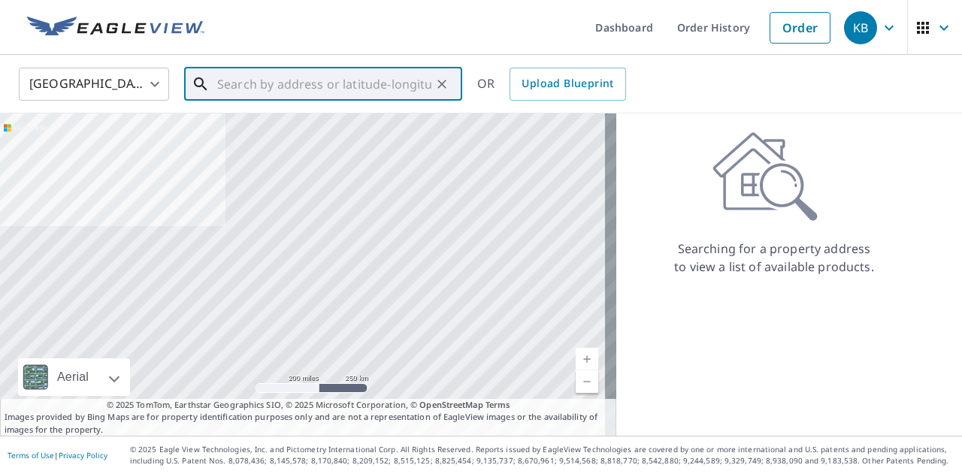
click at [288, 80] on input "text" at bounding box center [324, 84] width 214 height 42
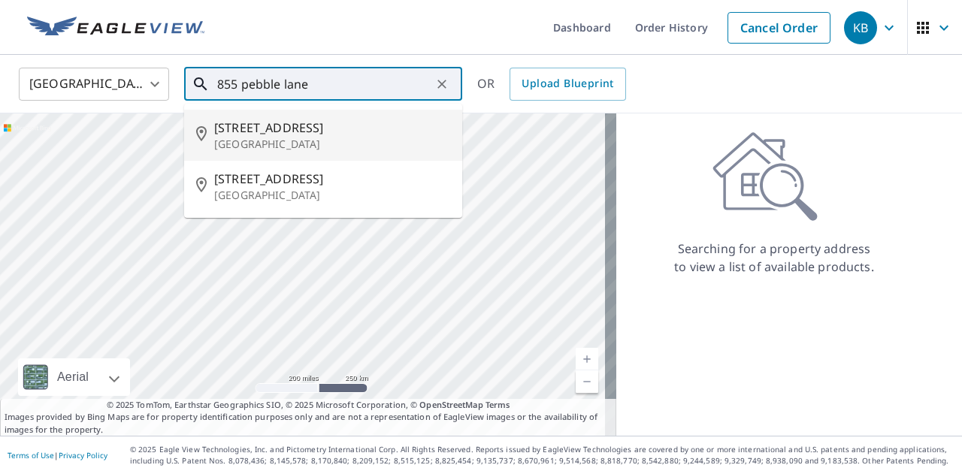
click at [287, 133] on span "[STREET_ADDRESS]" at bounding box center [332, 128] width 236 height 18
type input "[STREET_ADDRESS]"
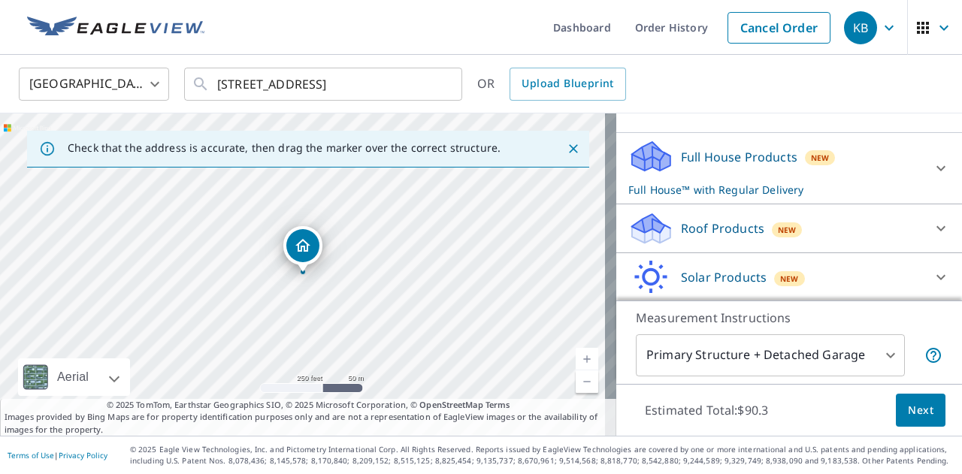
scroll to position [138, 0]
click at [697, 221] on p "Roof Products" at bounding box center [722, 226] width 83 height 18
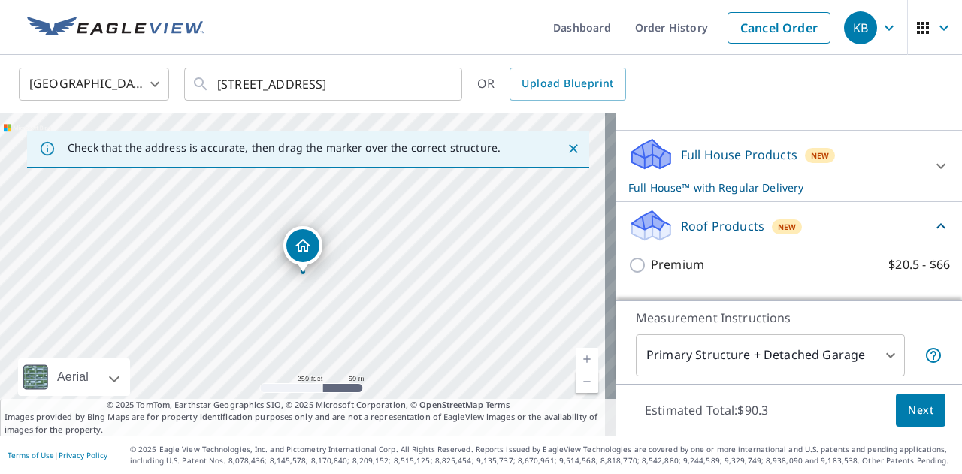
click at [670, 267] on p "Premium" at bounding box center [677, 264] width 53 height 19
click at [651, 267] on input "Premium $20.5 - $66" at bounding box center [639, 265] width 23 height 18
checkbox input "true"
checkbox input "false"
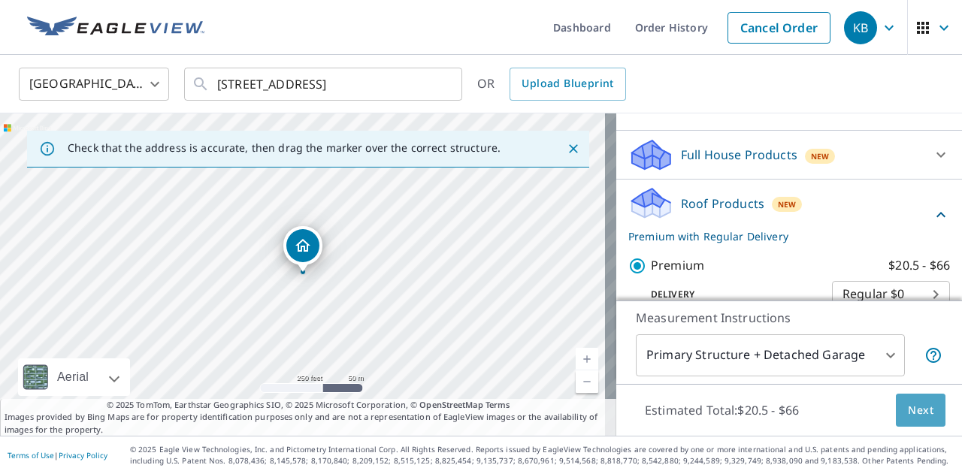
click at [920, 413] on span "Next" at bounding box center [921, 410] width 26 height 19
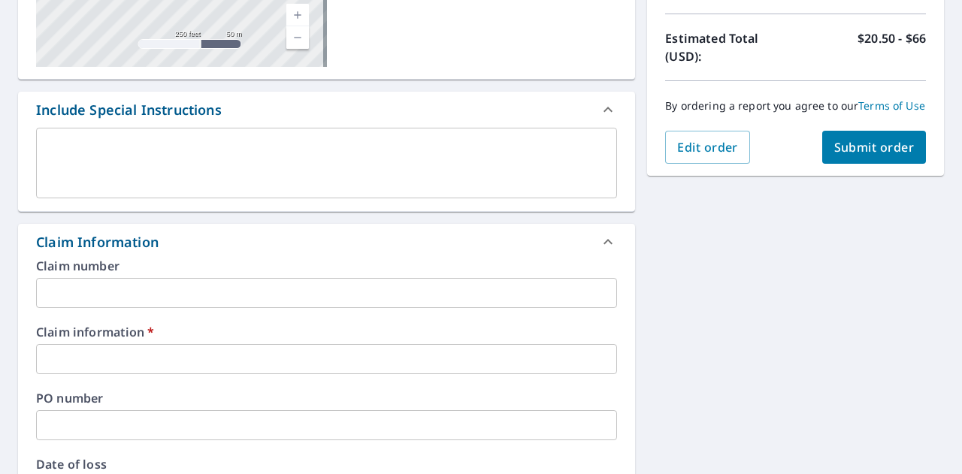
scroll to position [322, 0]
click at [116, 382] on div "Claim number ​ Claim information   * ​ PO number ​ Date of loss ​ Cat ID ​" at bounding box center [326, 421] width 617 height 325
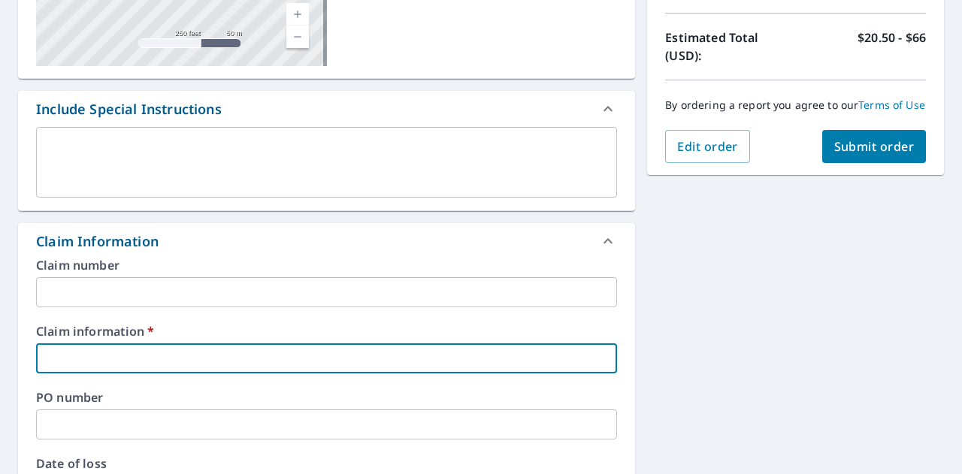
click at [104, 360] on input "text" at bounding box center [326, 358] width 581 height 30
type input "5"
checkbox input "true"
type input "59"
checkbox input "true"
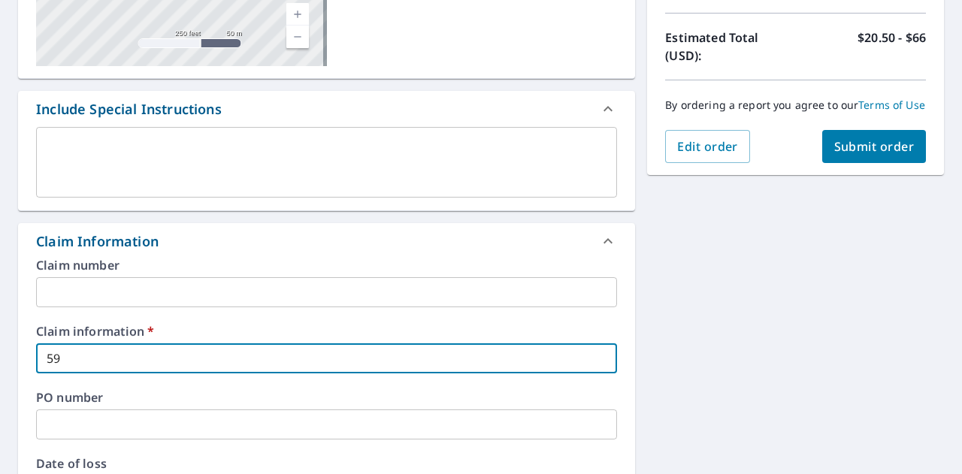
type input "591"
checkbox input "true"
type input "5911"
checkbox input "true"
type input "59118"
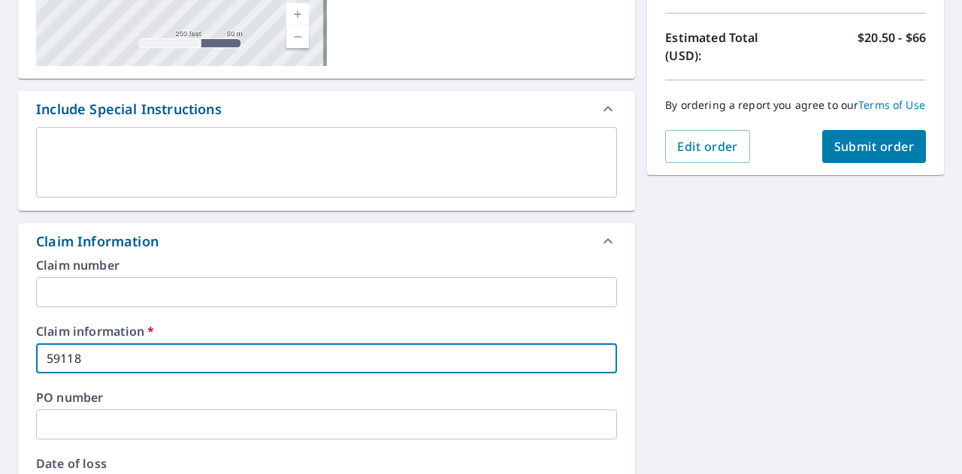
checkbox input "true"
type input "591182"
checkbox input "true"
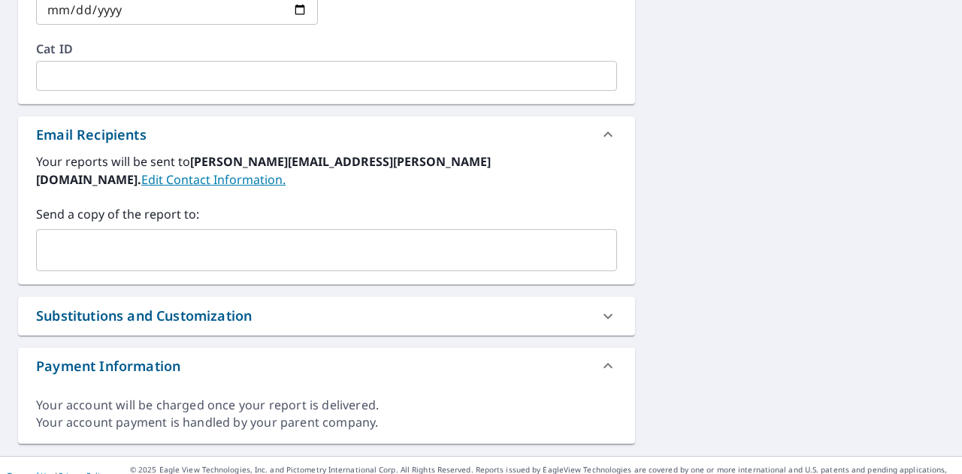
type input "591182"
click at [114, 236] on input "text" at bounding box center [315, 250] width 545 height 29
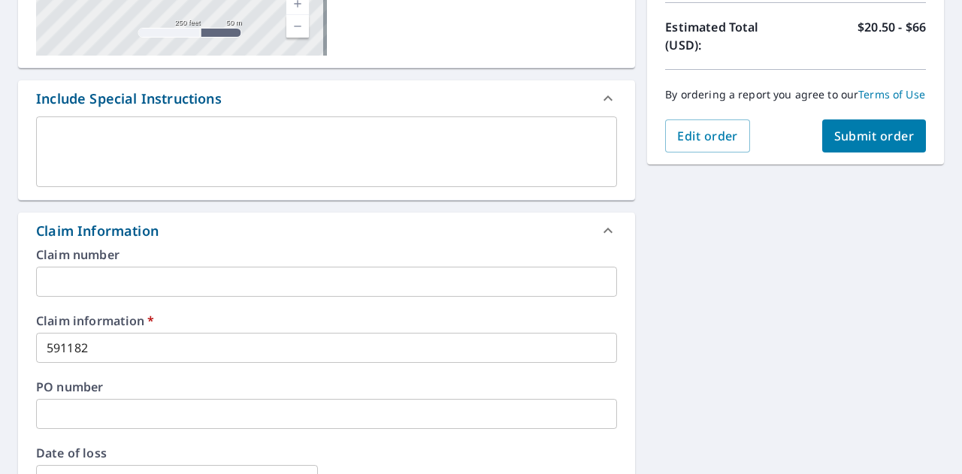
scroll to position [295, 0]
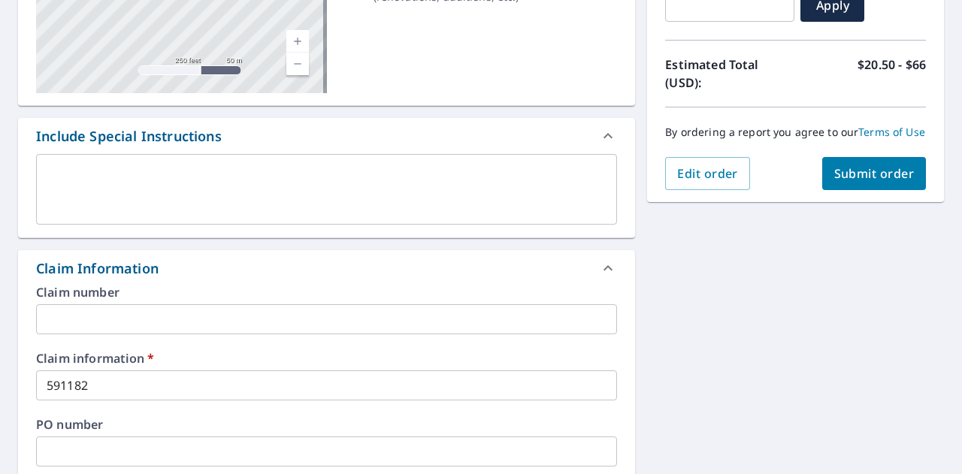
type input "[EMAIL_ADDRESS][PERSON_NAME][DOMAIN_NAME]"
click at [868, 182] on span "Submit order" at bounding box center [874, 173] width 80 height 17
checkbox input "true"
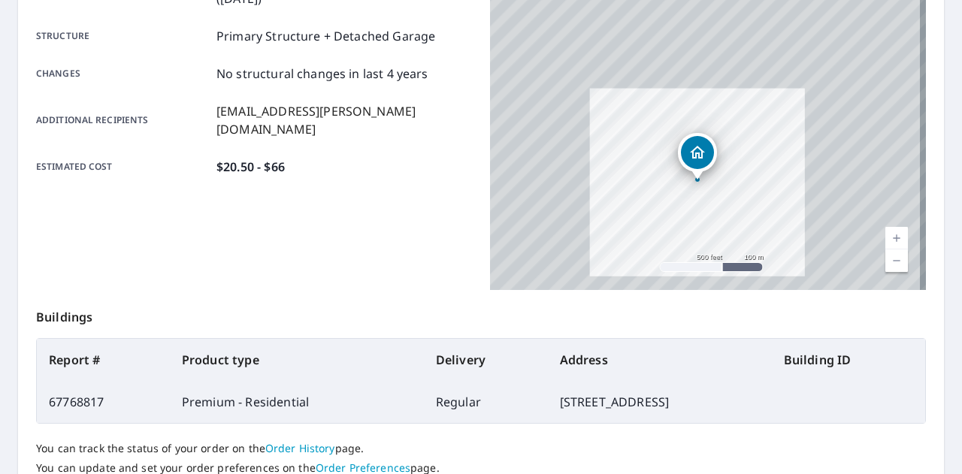
scroll to position [409, 0]
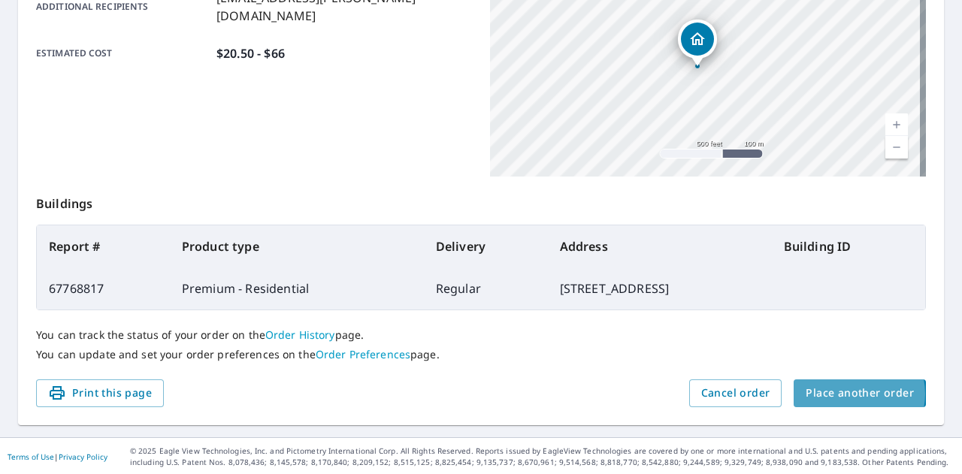
click at [842, 393] on span "Place another order" at bounding box center [860, 393] width 108 height 19
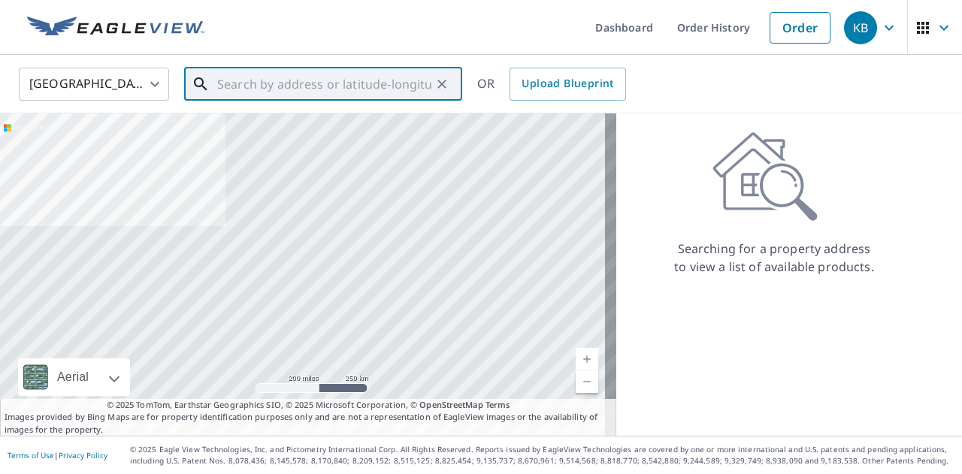
click at [301, 94] on input "text" at bounding box center [324, 84] width 214 height 42
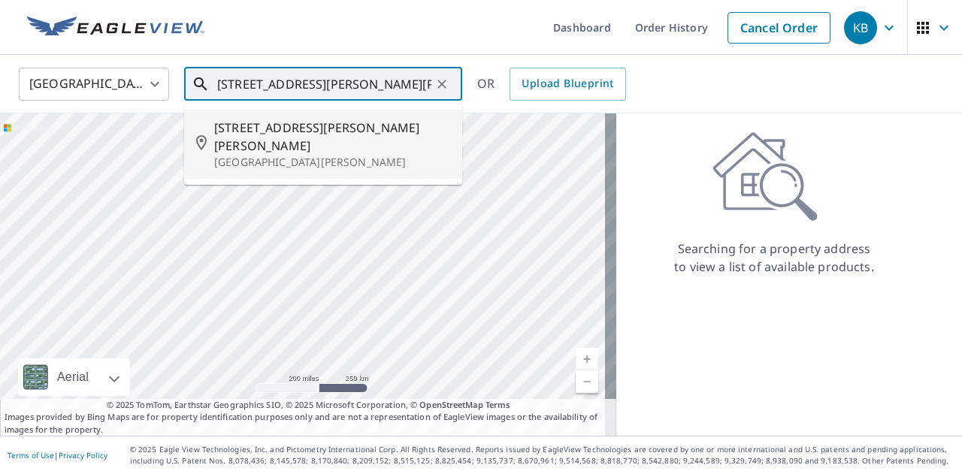
click at [298, 133] on span "[STREET_ADDRESS][PERSON_NAME][PERSON_NAME]" at bounding box center [332, 137] width 236 height 36
type input "[STREET_ADDRESS][PERSON_NAME][PERSON_NAME][PERSON_NAME]"
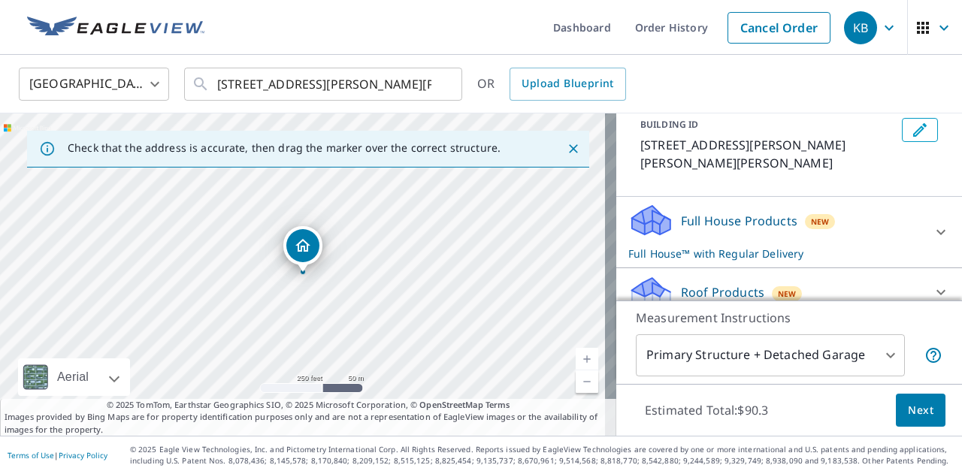
scroll to position [97, 0]
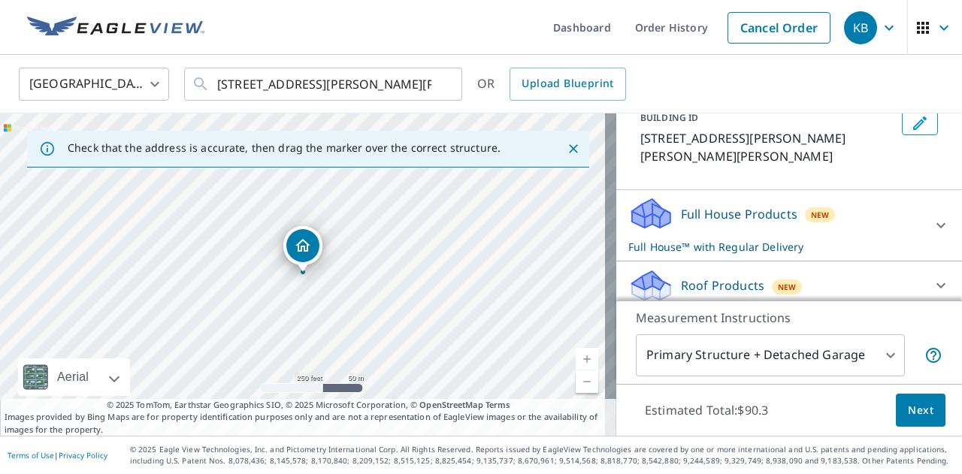
click at [708, 277] on p "Roof Products" at bounding box center [722, 286] width 83 height 18
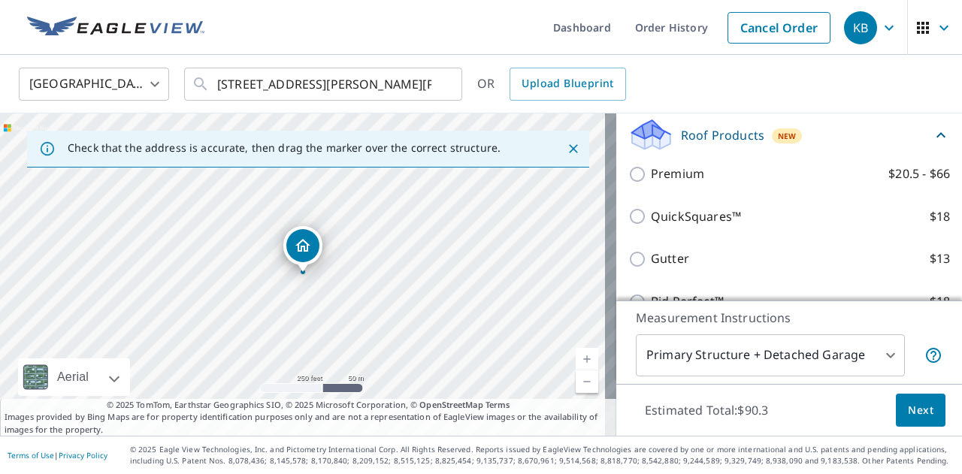
click at [668, 175] on p "Premium" at bounding box center [677, 174] width 53 height 19
click at [651, 175] on input "Premium $20.5 - $66" at bounding box center [639, 174] width 23 height 18
checkbox input "true"
checkbox input "false"
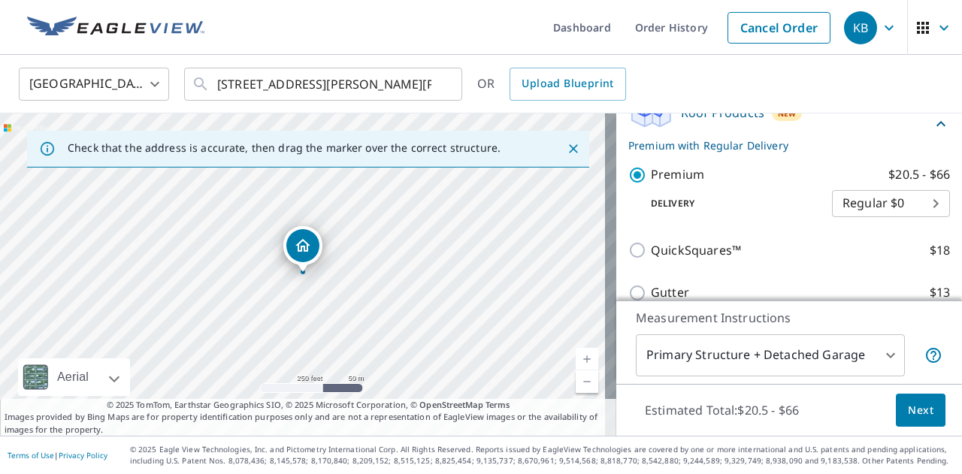
scroll to position [225, 0]
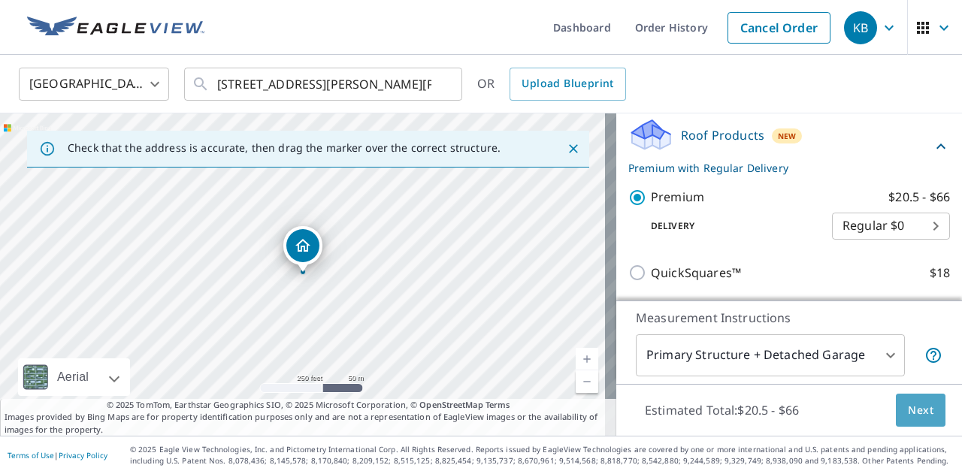
click at [908, 410] on span "Next" at bounding box center [921, 410] width 26 height 19
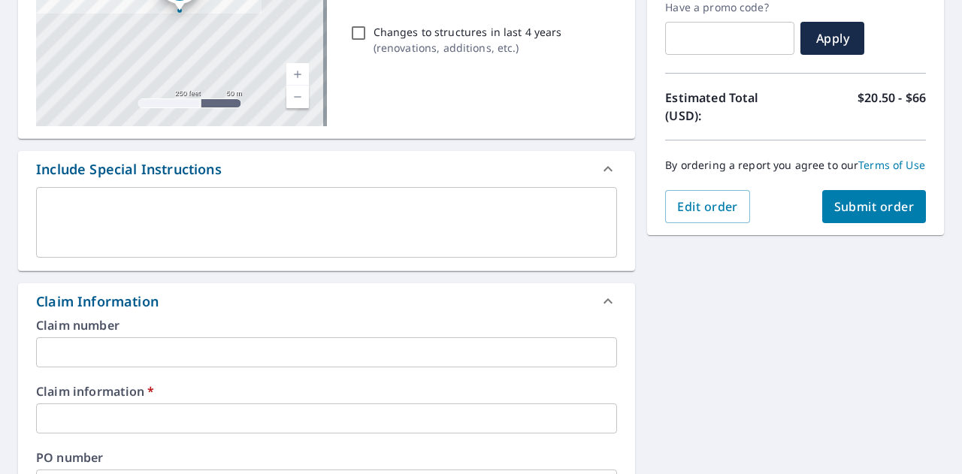
scroll to position [263, 0]
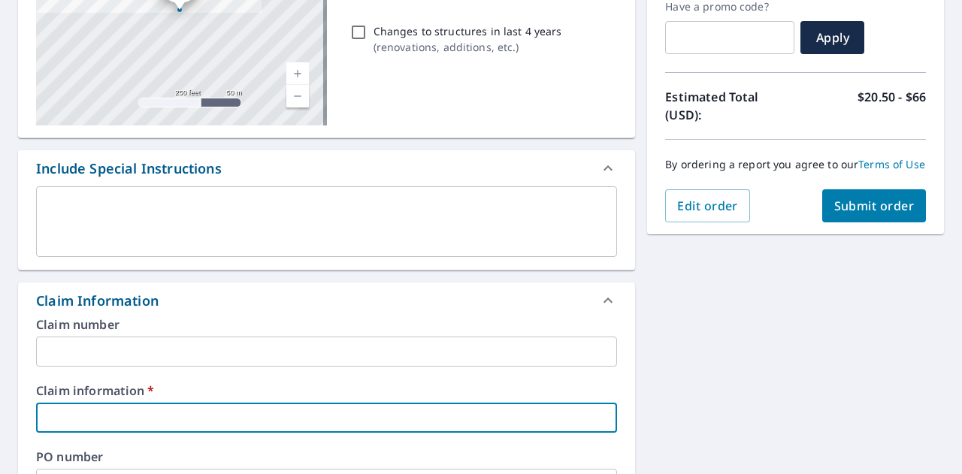
click at [142, 416] on input "text" at bounding box center [326, 418] width 581 height 30
type input "5"
checkbox input "true"
type input "59"
checkbox input "true"
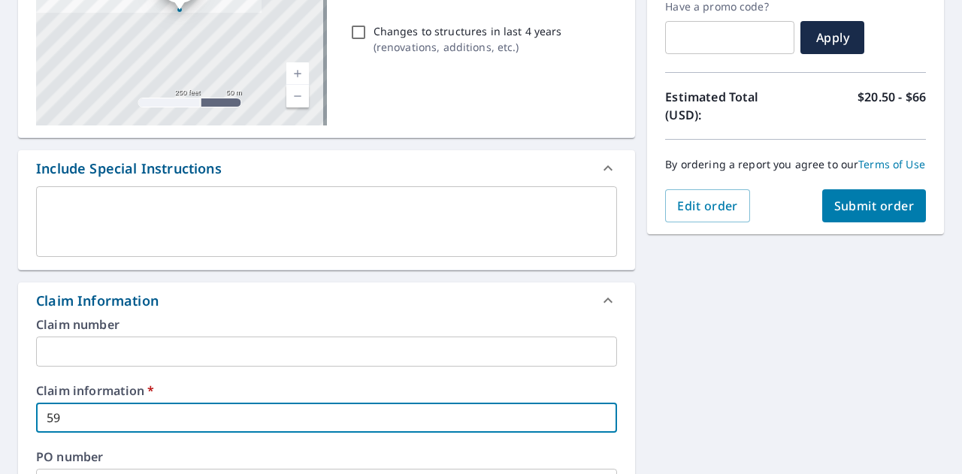
type input "591"
checkbox input "true"
type input "5911"
checkbox input "true"
type input "59118"
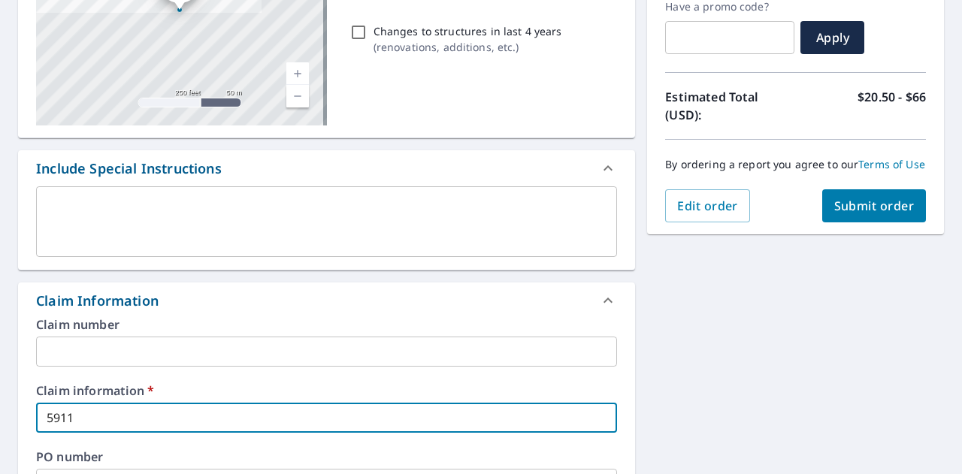
checkbox input "true"
type input "591182"
checkbox input "true"
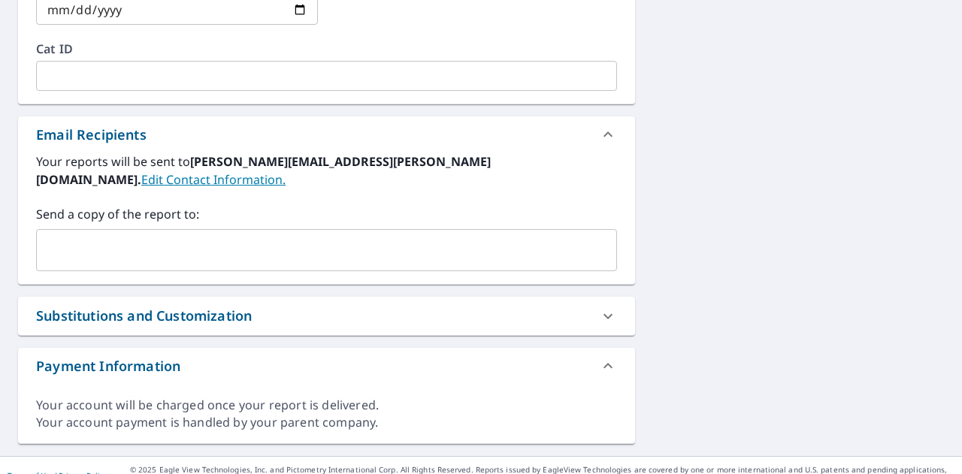
type input "591182"
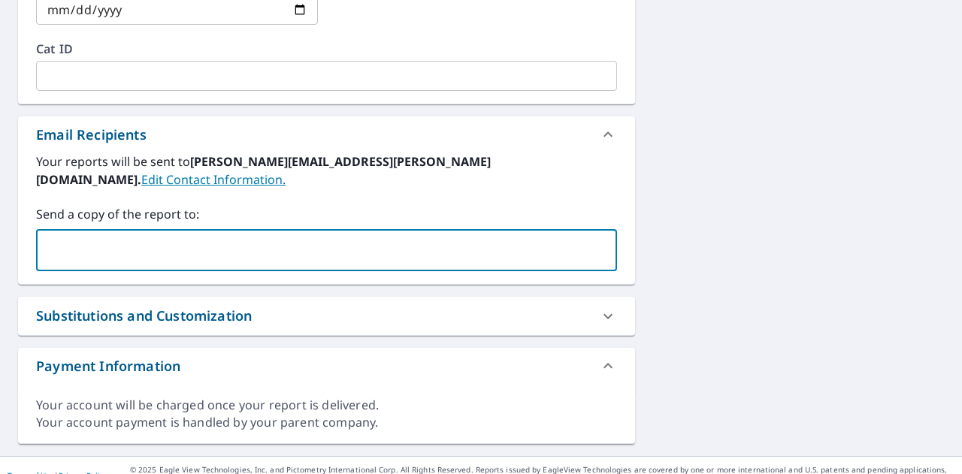
click at [88, 236] on input "text" at bounding box center [315, 250] width 545 height 29
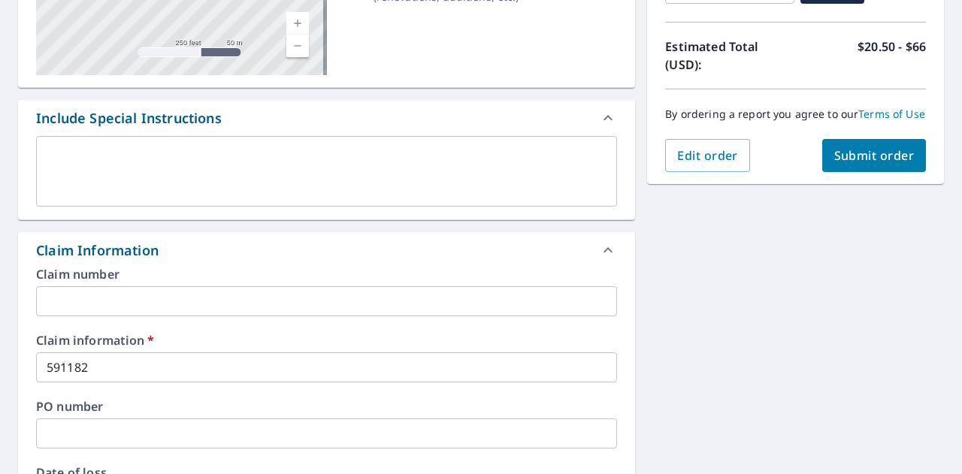
scroll to position [312, 0]
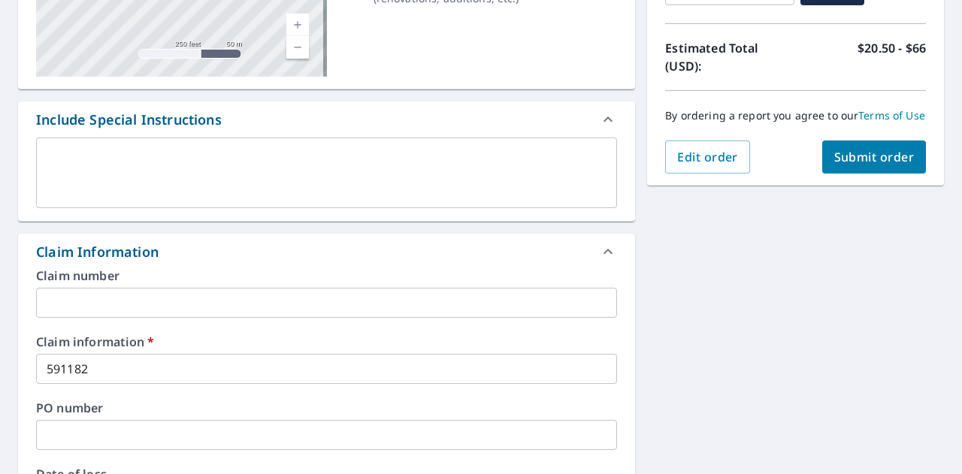
type input "[EMAIL_ADDRESS][PERSON_NAME][DOMAIN_NAME]"
click at [852, 157] on button "Submit order" at bounding box center [874, 157] width 104 height 33
checkbox input "true"
